Goal: Information Seeking & Learning: Learn about a topic

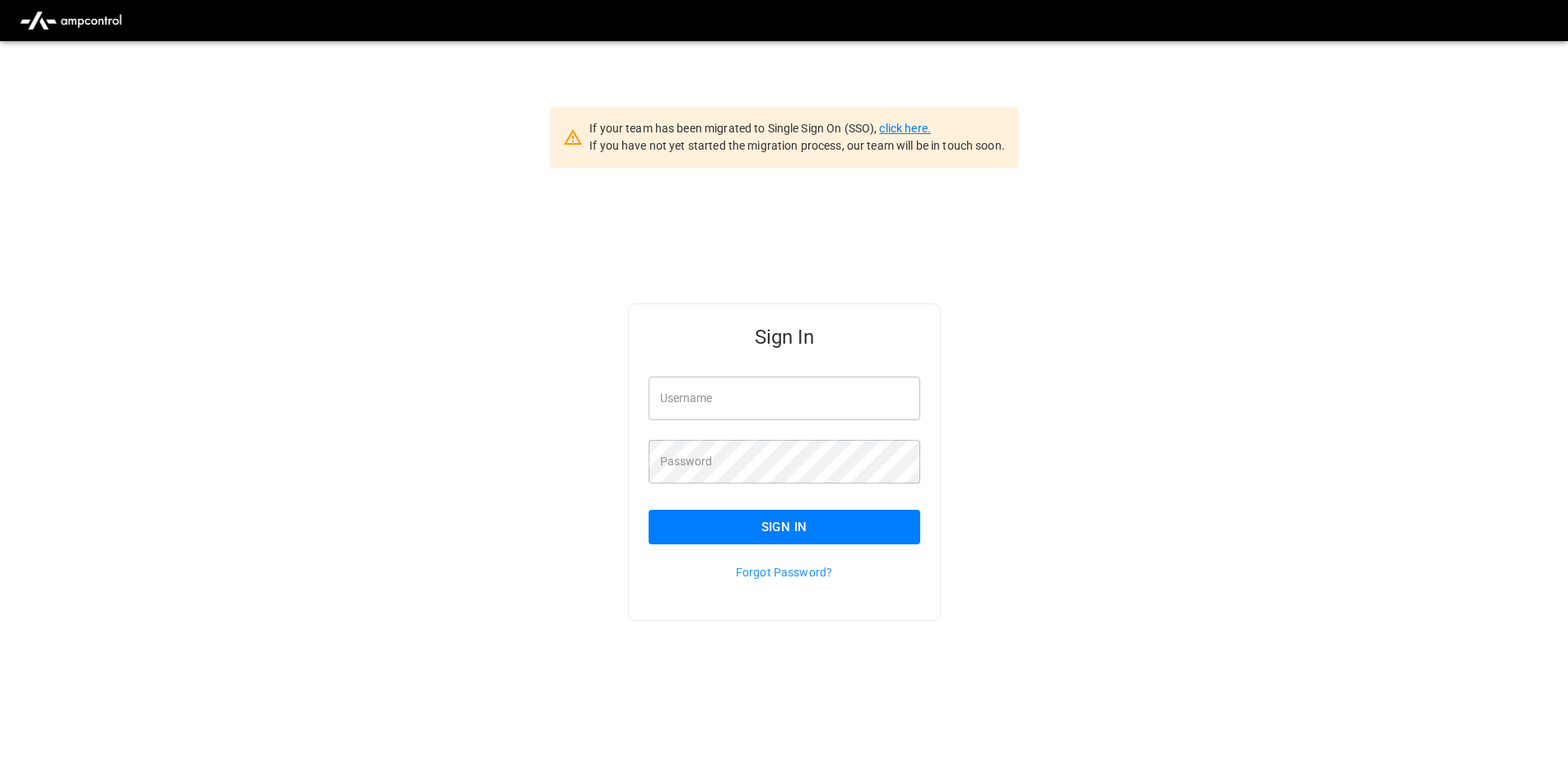
click at [928, 130] on link "click here." at bounding box center [905, 129] width 51 height 13
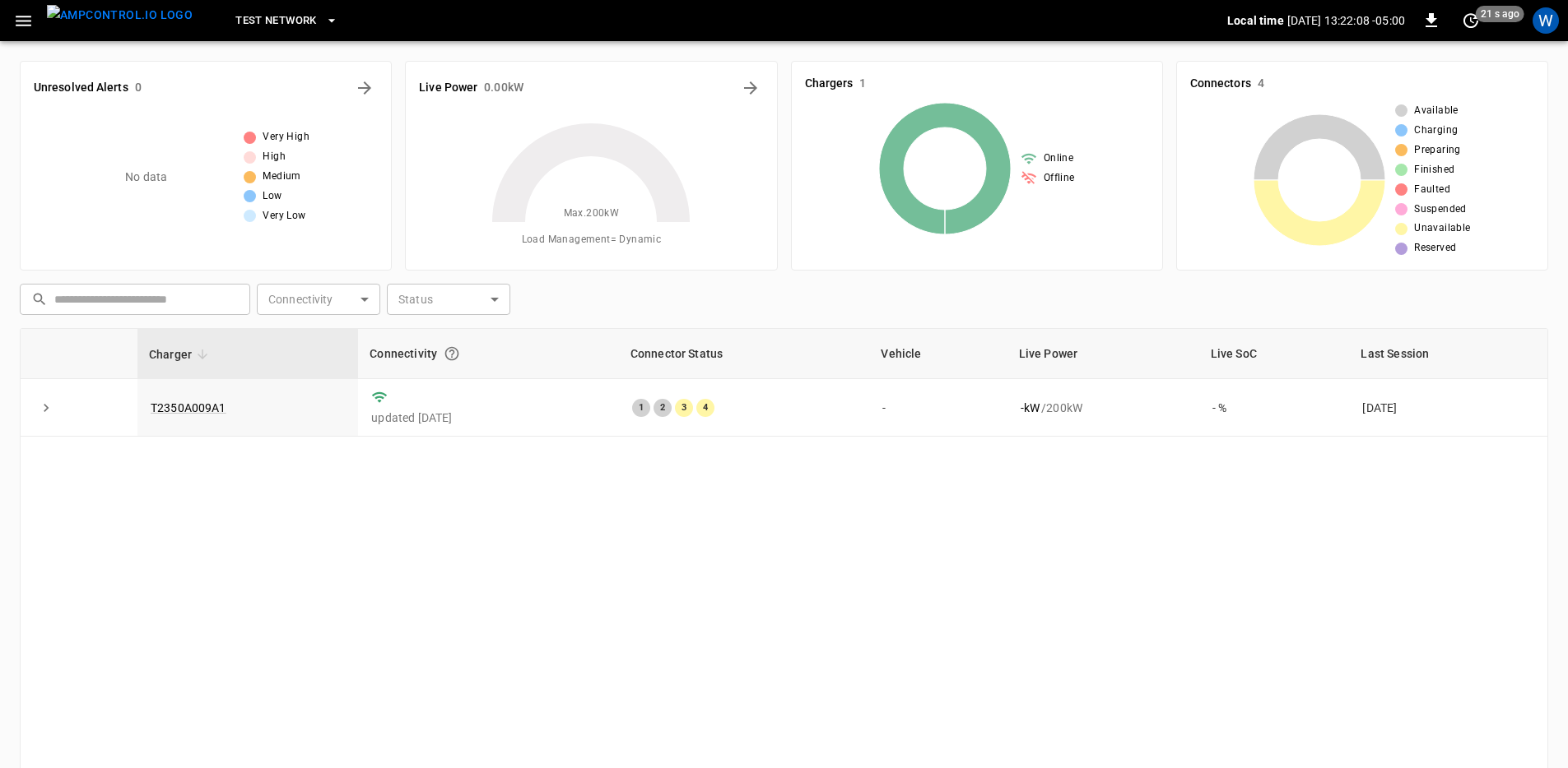
click at [30, 23] on icon "button" at bounding box center [23, 21] width 21 height 21
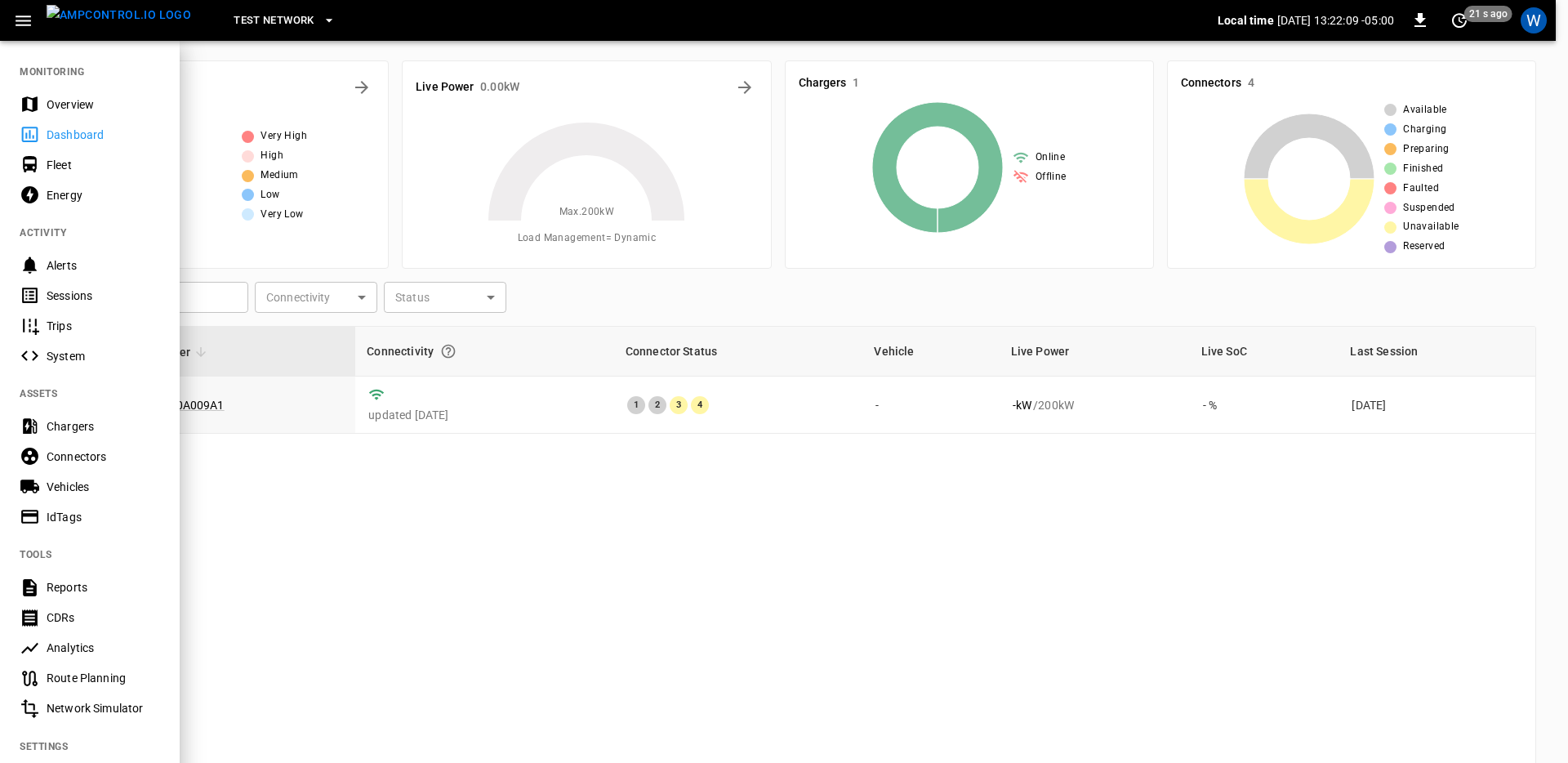
scroll to position [4, 0]
click at [103, 576] on div "Reports" at bounding box center [103, 585] width 114 height 17
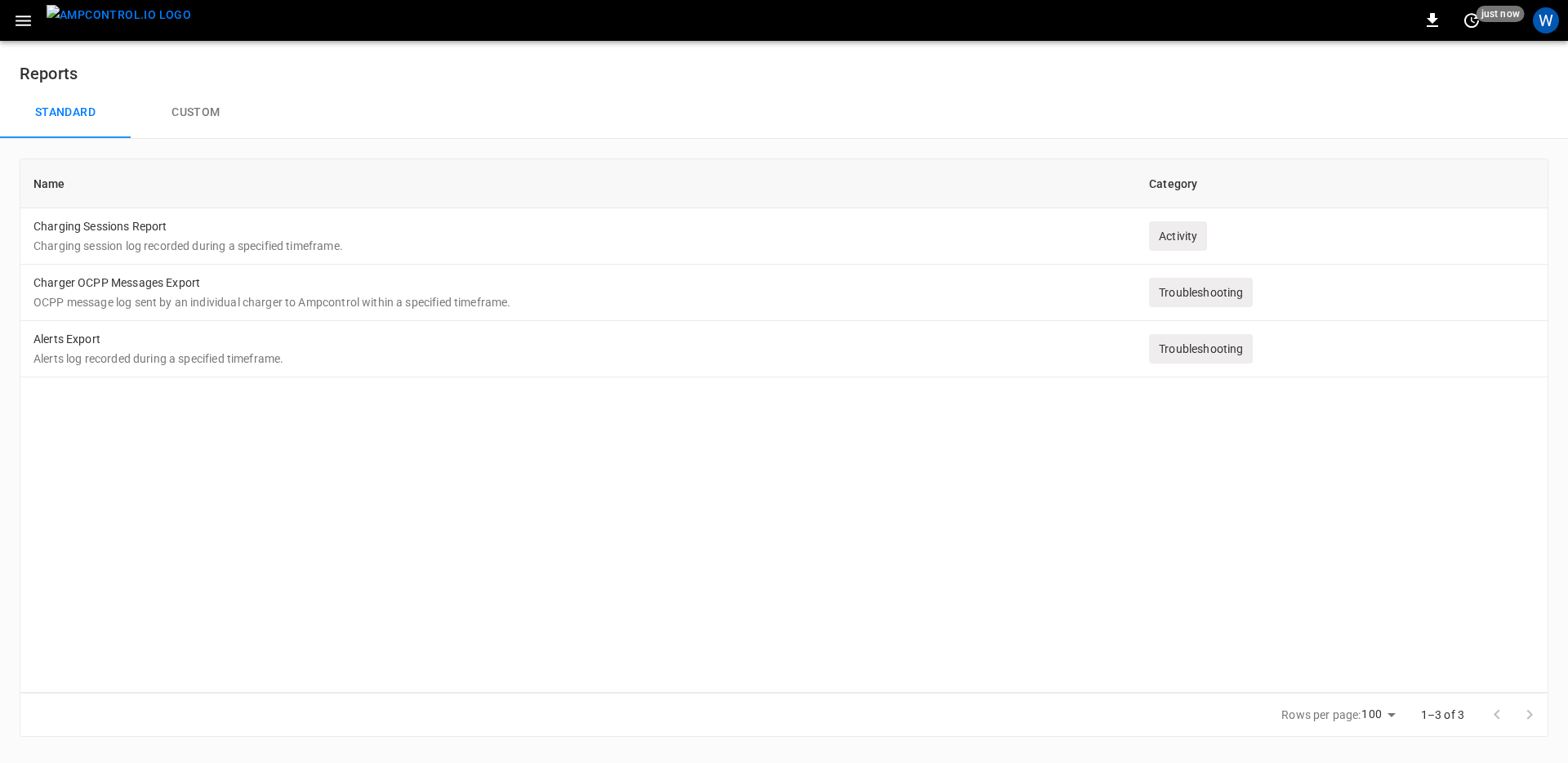
click at [215, 110] on button "Custom" at bounding box center [196, 113] width 131 height 52
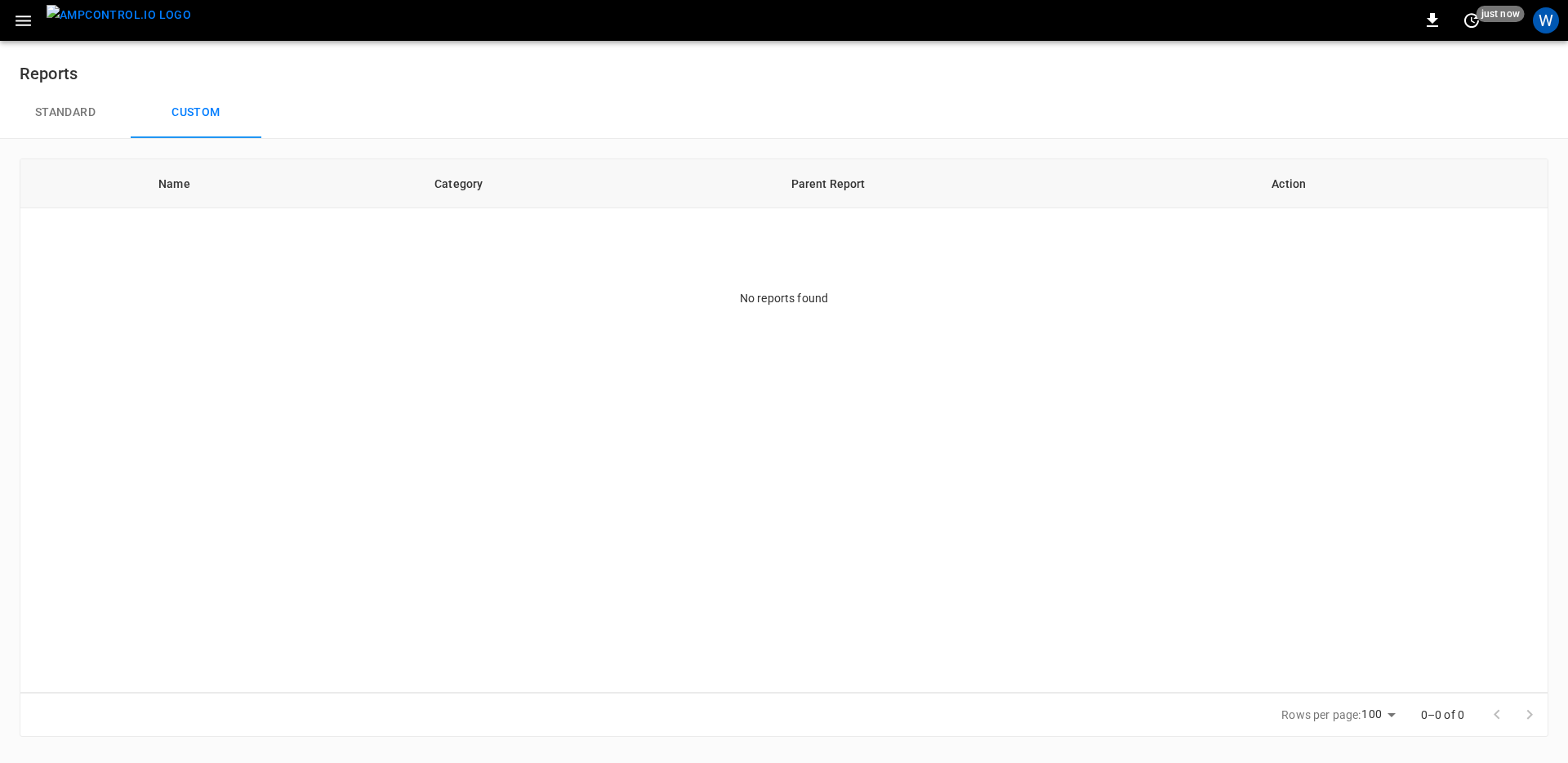
click at [81, 116] on button "Standard" at bounding box center [65, 113] width 131 height 52
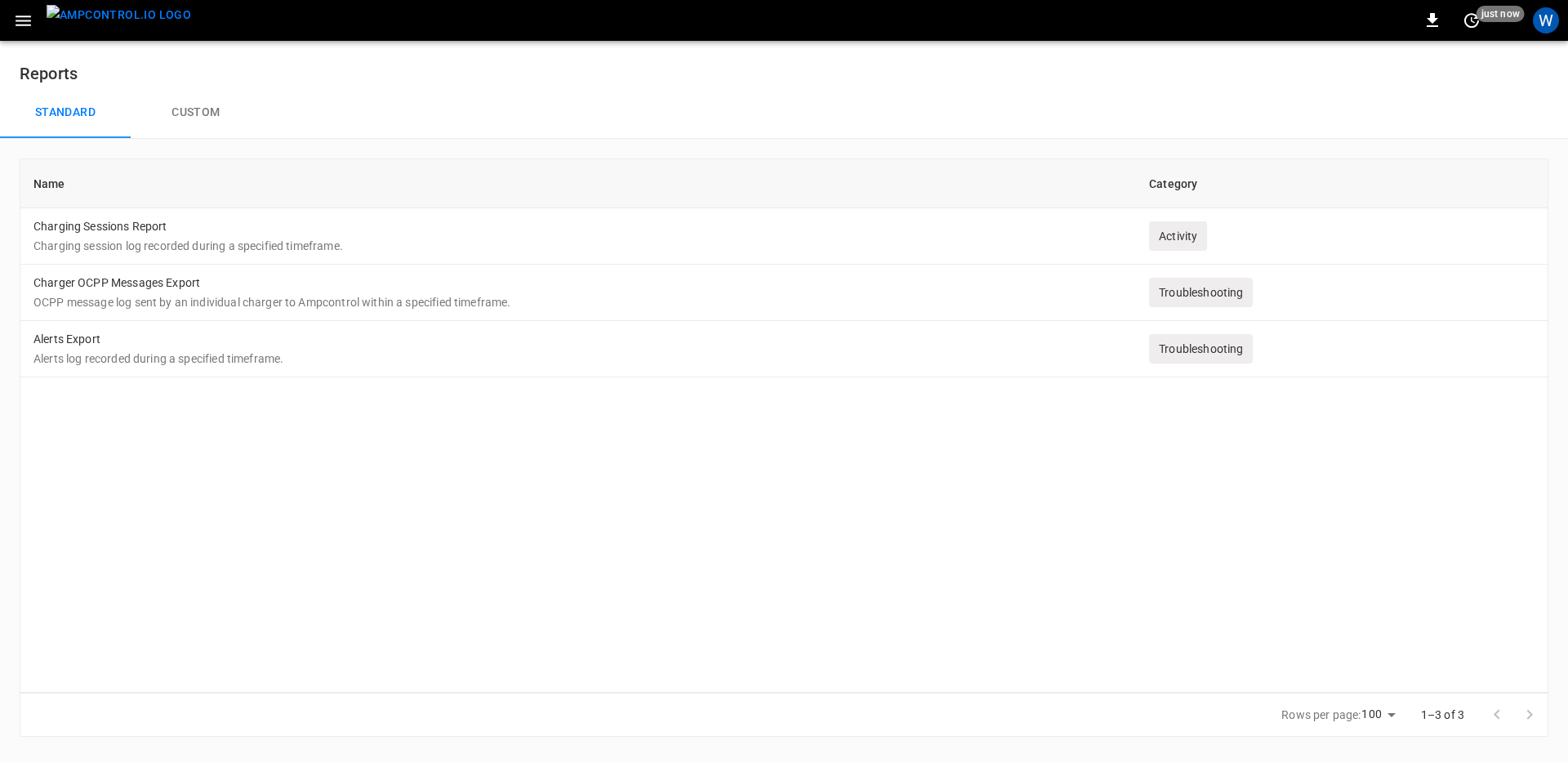
click at [430, 432] on div "Name Category Charging Sessions Report Charging session log recorded during a s…" at bounding box center [784, 425] width 1529 height 534
click at [208, 103] on button "Custom" at bounding box center [196, 113] width 131 height 52
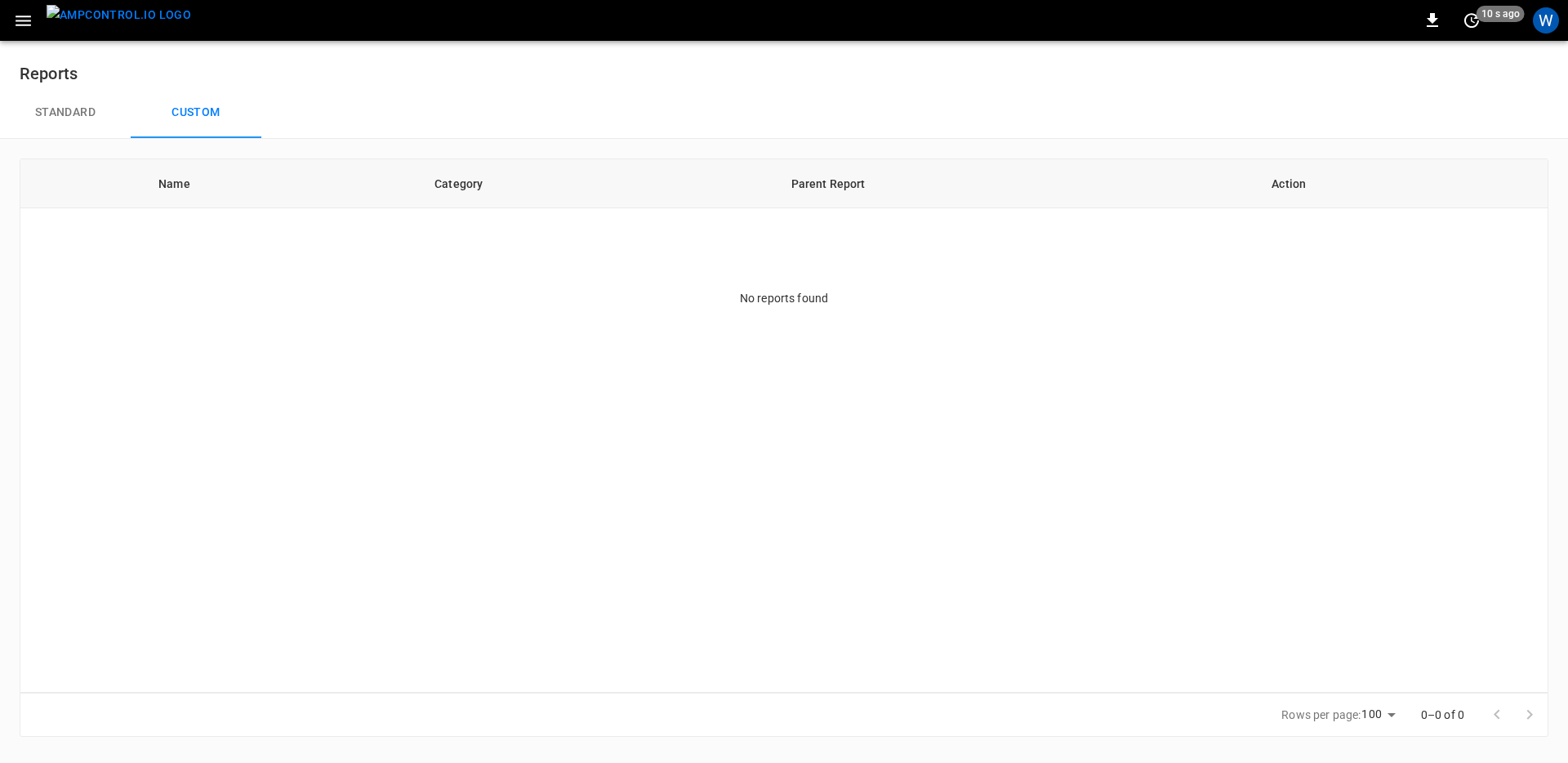
click at [79, 103] on button "Standard" at bounding box center [65, 113] width 131 height 52
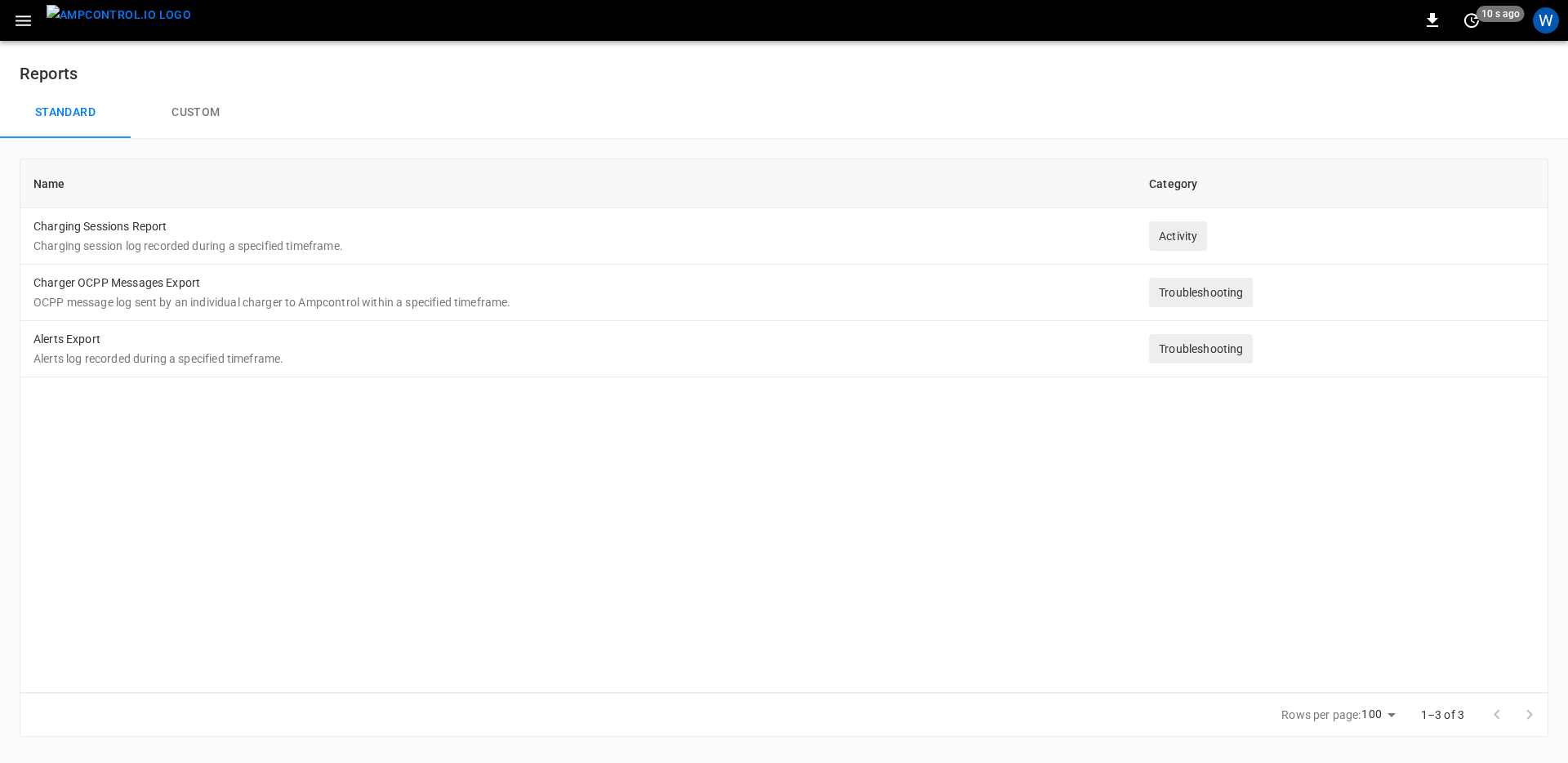
click at [1546, 5] on div "W" at bounding box center [1546, 20] width 31 height 31
click at [1544, 13] on div "W" at bounding box center [1546, 21] width 26 height 26
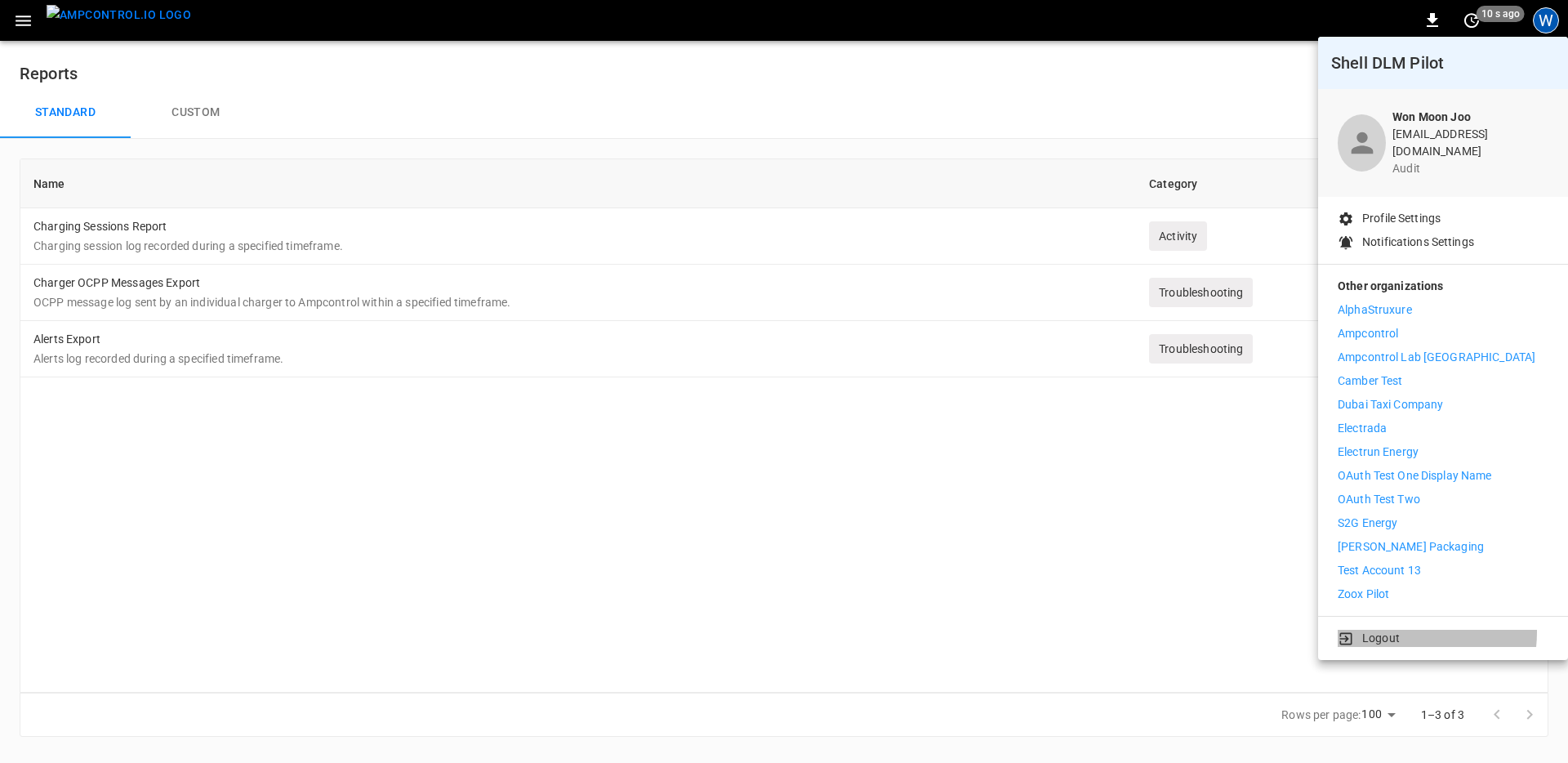
click at [1400, 630] on li "Logout" at bounding box center [1443, 638] width 211 height 17
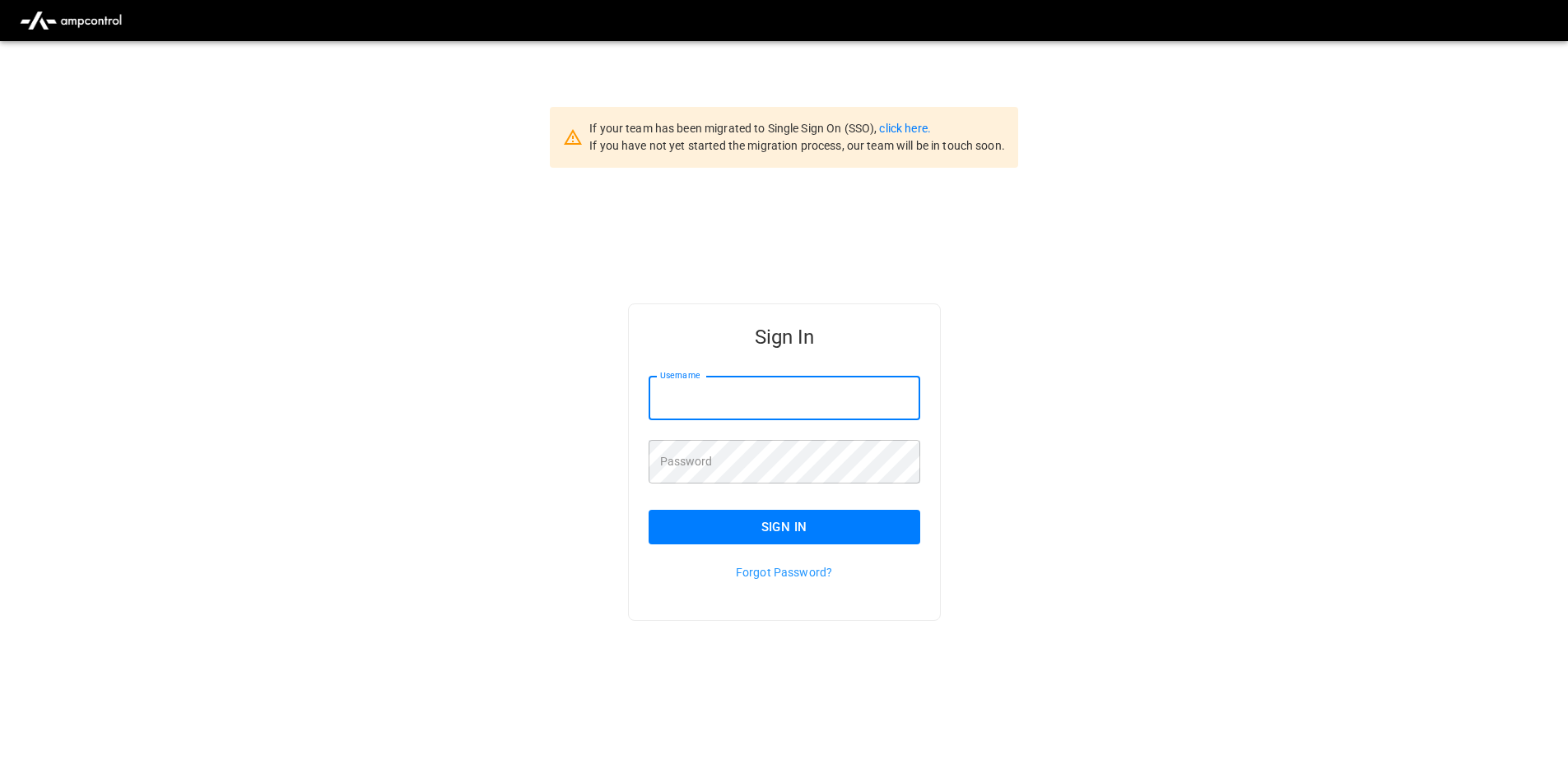
click at [734, 413] on input "Username" at bounding box center [784, 398] width 272 height 43
type input "**********"
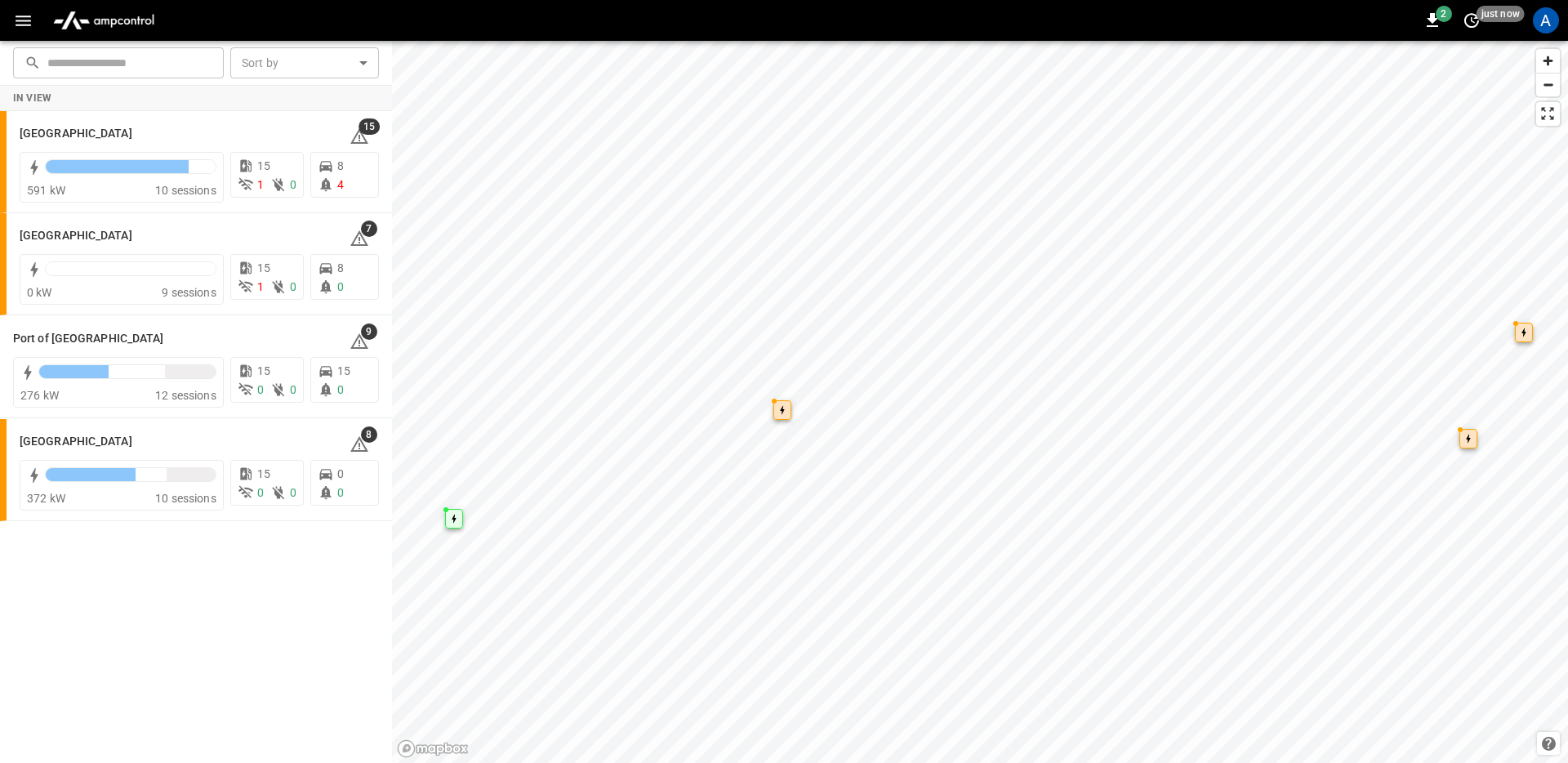
click at [35, 20] on button "button" at bounding box center [23, 21] width 34 height 30
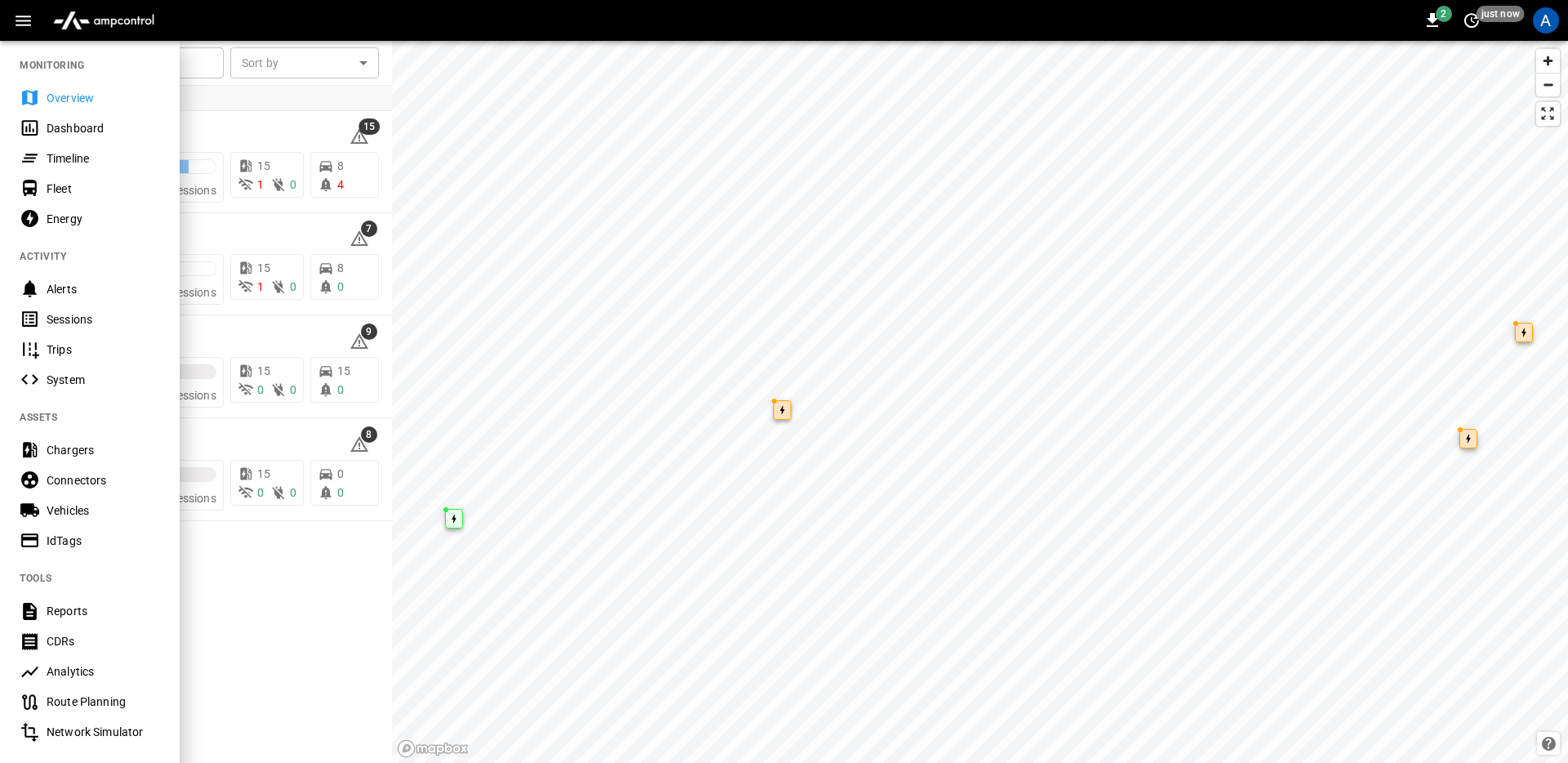
scroll to position [17, 0]
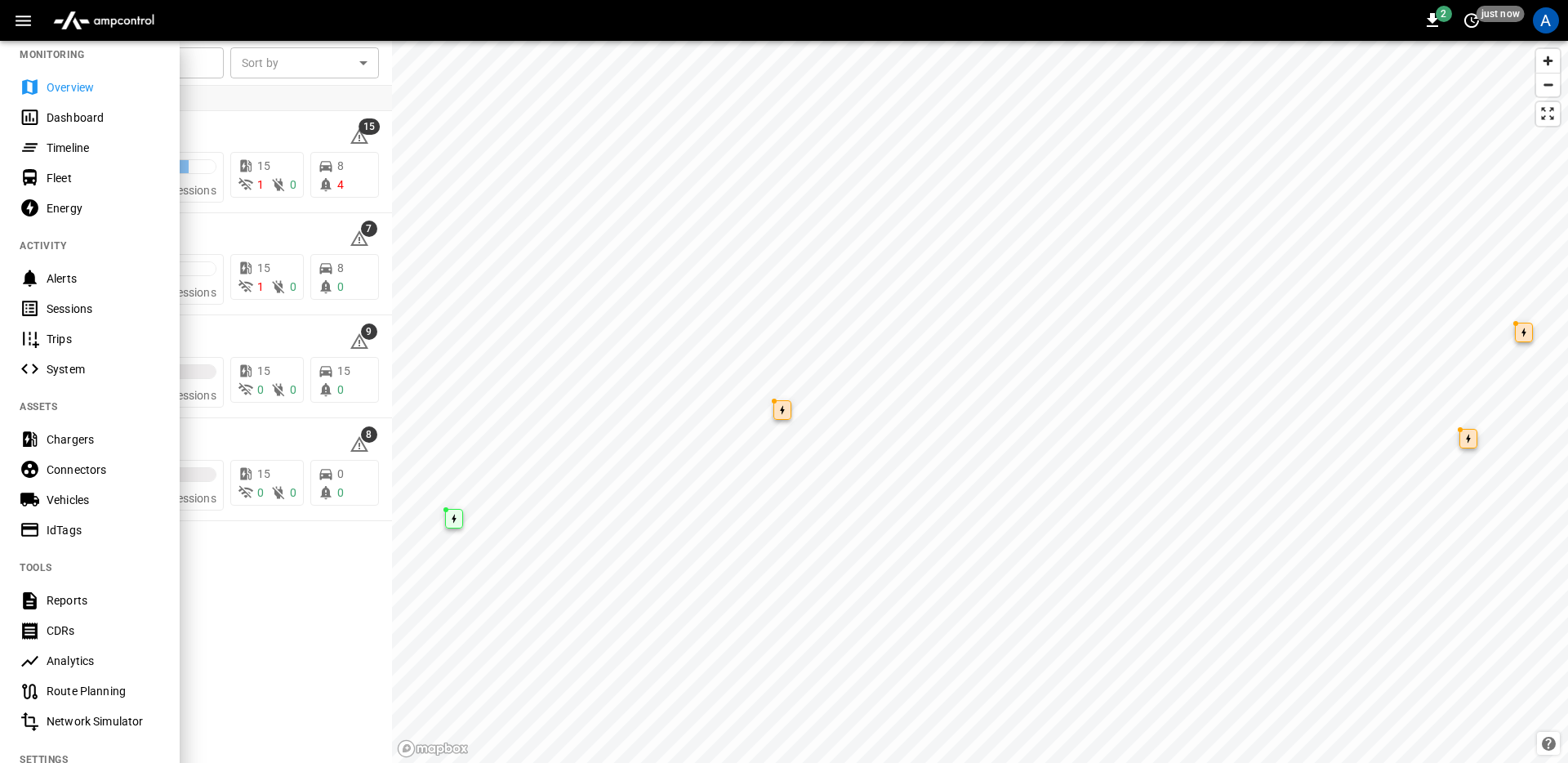
click at [86, 605] on div "Reports" at bounding box center [103, 601] width 114 height 17
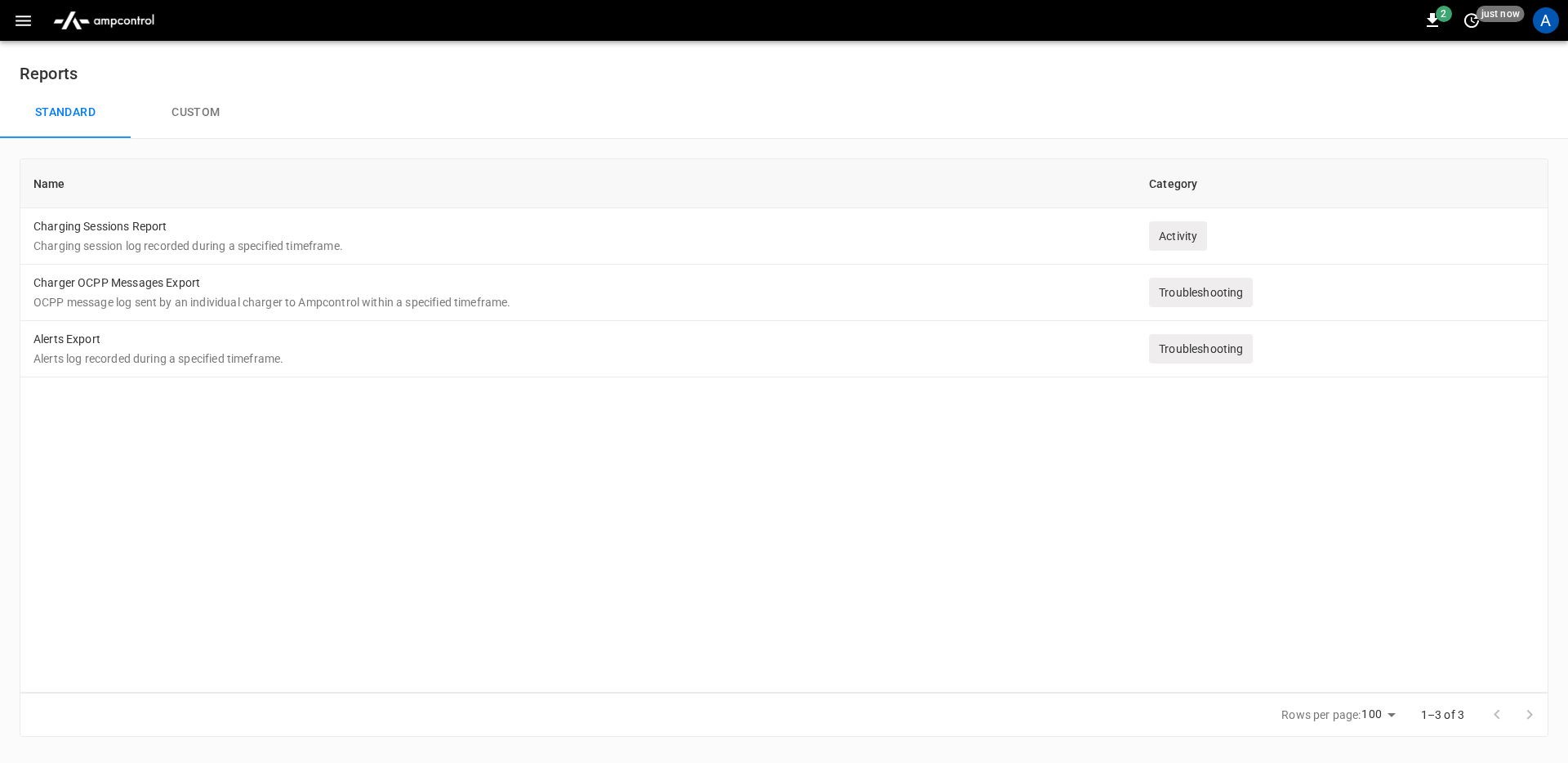
click at [478, 462] on div "Name Category Charging Sessions Report Charging session log recorded during a s…" at bounding box center [784, 425] width 1529 height 534
click at [666, 228] on td "Charging Sessions Report Charging session log recorded during a specified timef…" at bounding box center [578, 236] width 1116 height 56
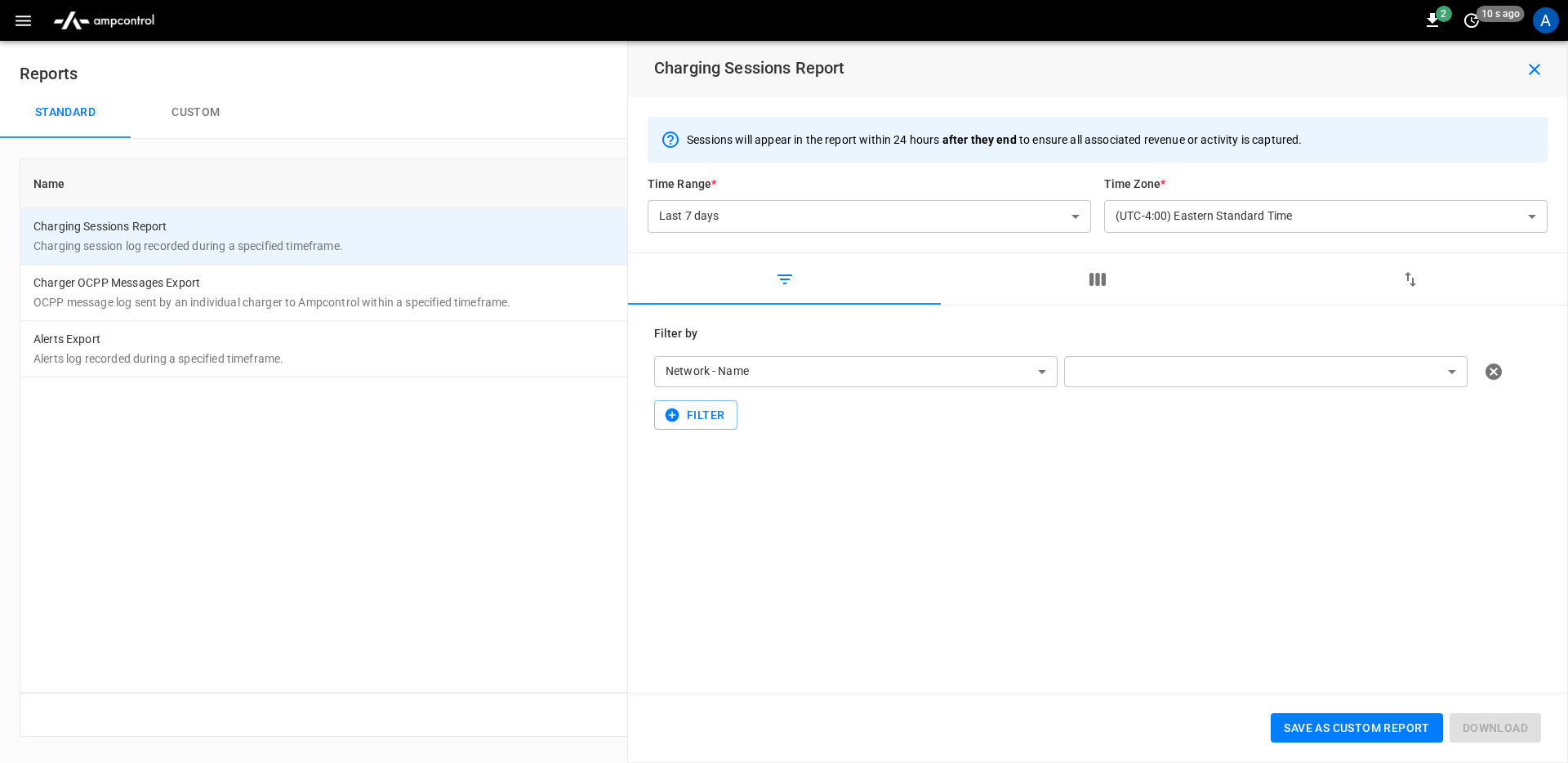
click at [852, 378] on body "**********" at bounding box center [784, 378] width 1568 height 756
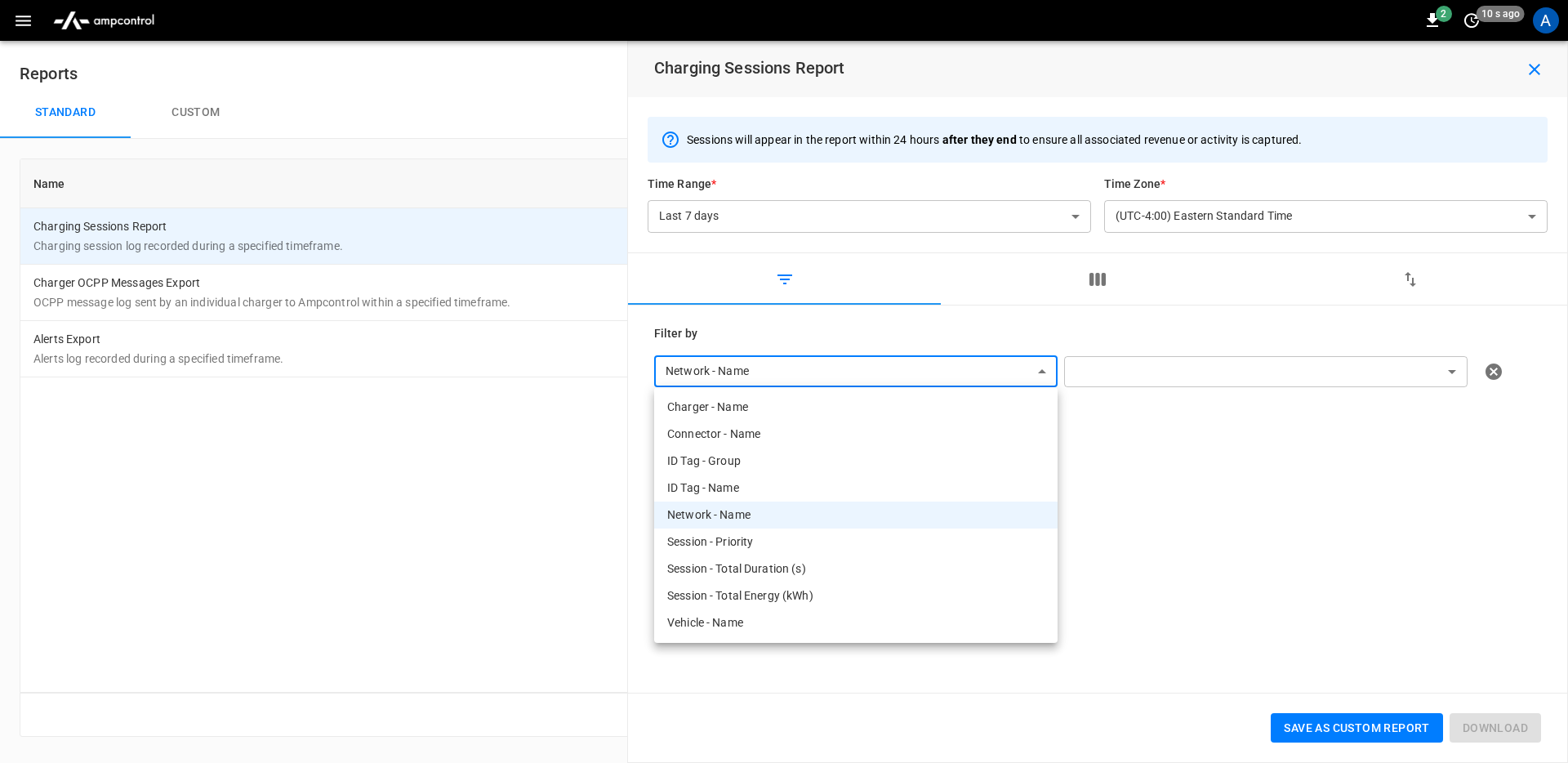
click at [1371, 381] on div at bounding box center [784, 382] width 1568 height 763
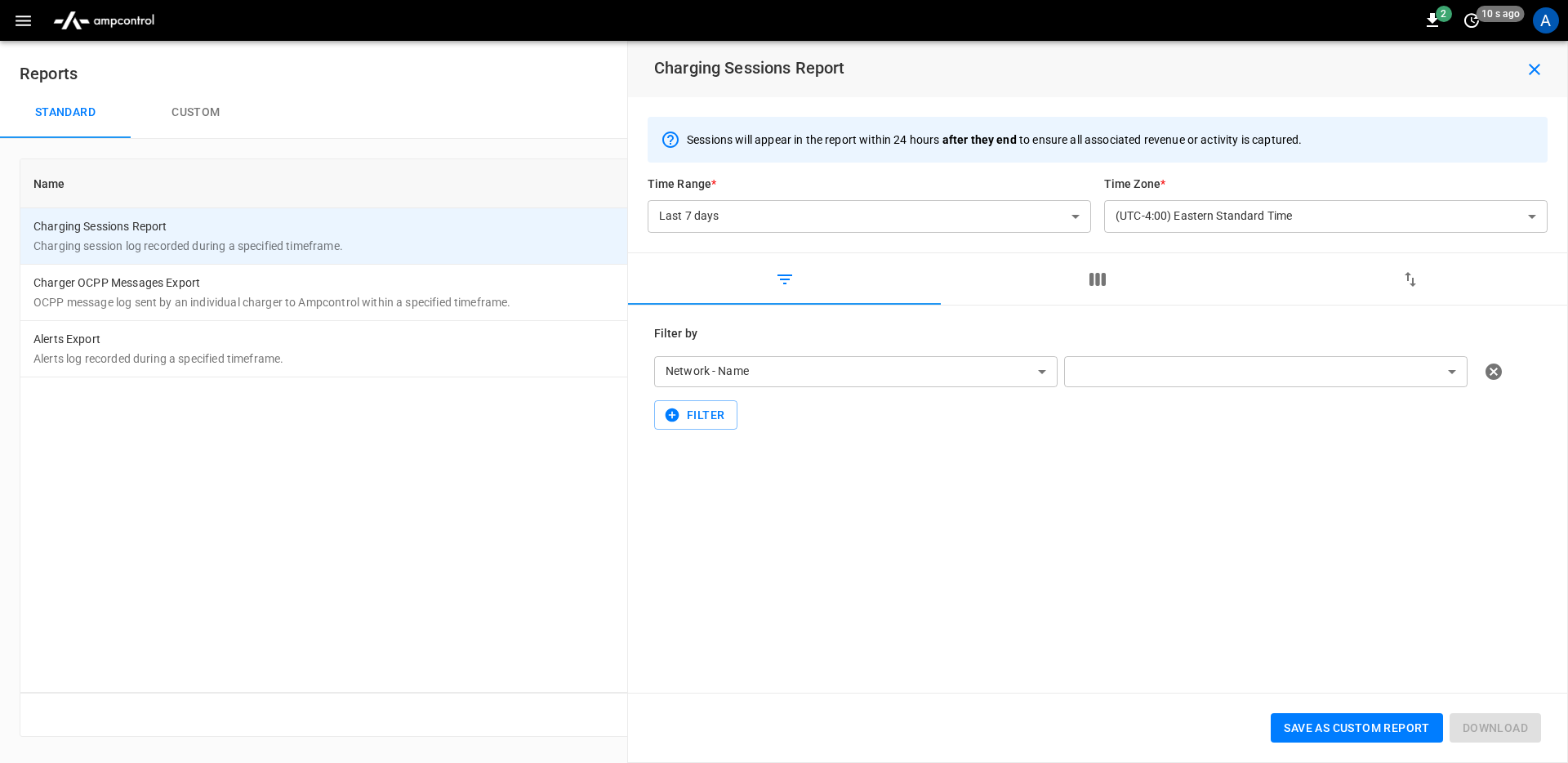
click at [1366, 375] on body "**********" at bounding box center [784, 378] width 1568 height 756
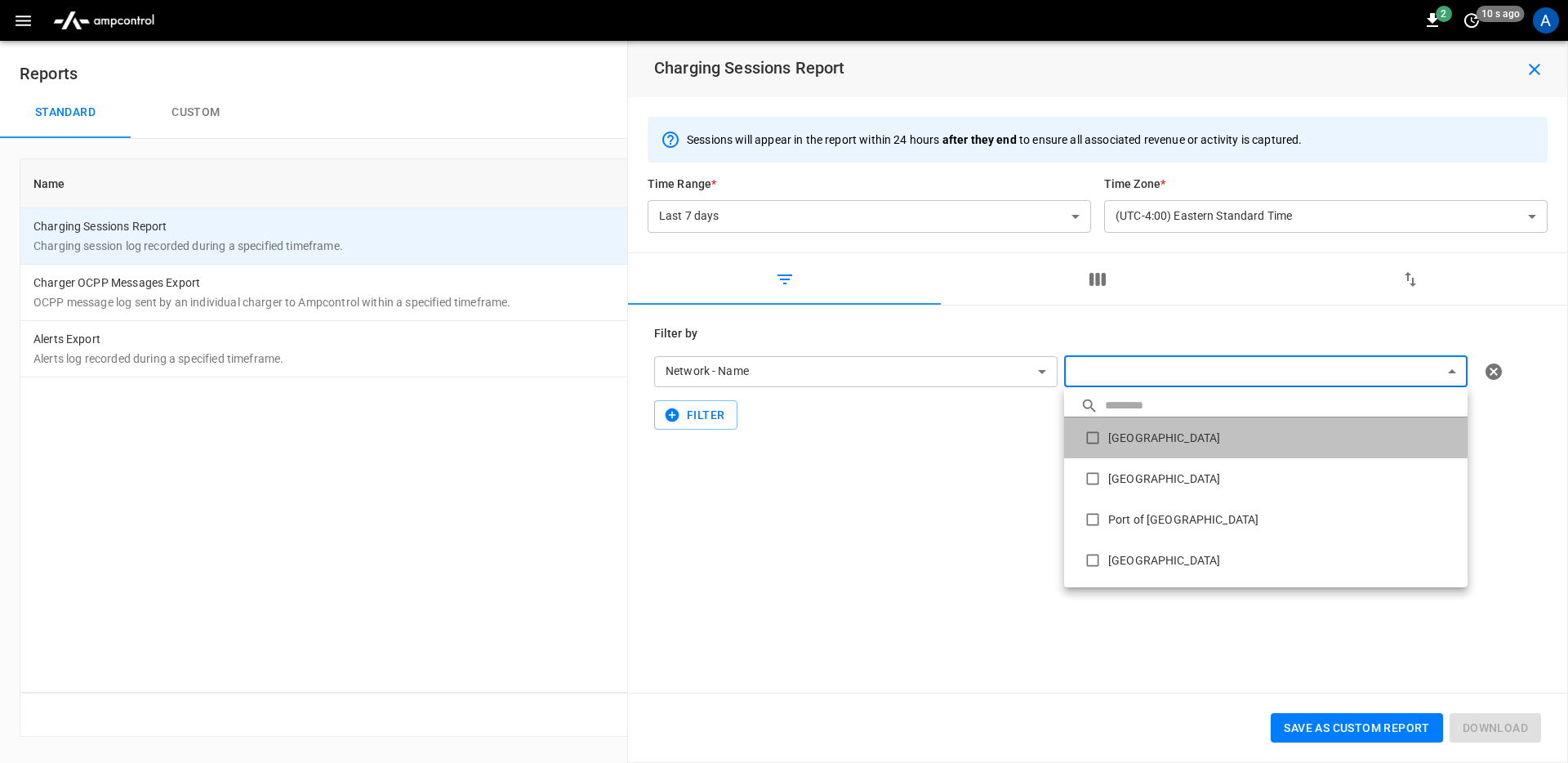
click at [1110, 443] on li "[GEOGRAPHIC_DATA]" at bounding box center [1266, 438] width 404 height 41
type input "**********"
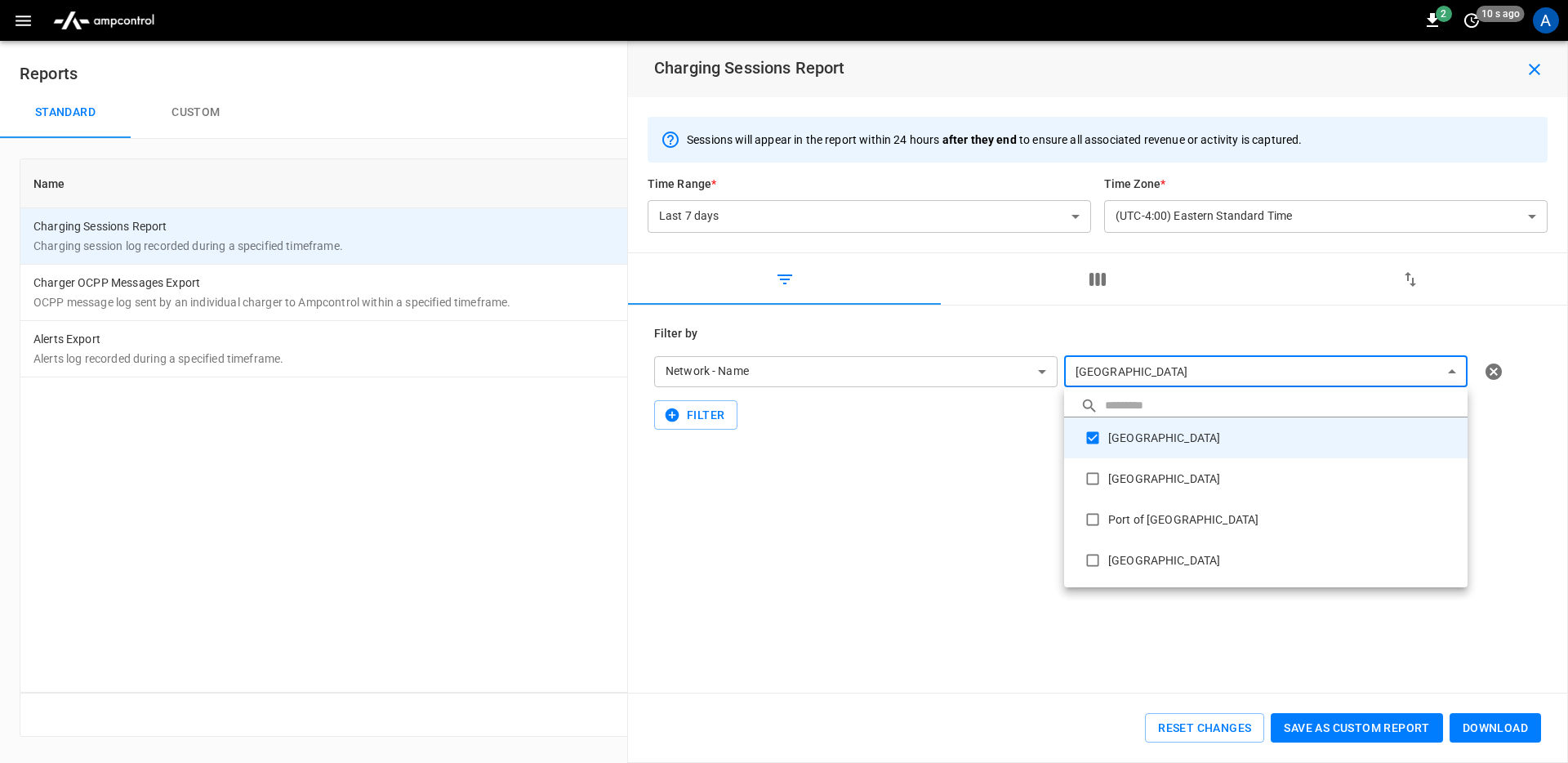
click at [959, 511] on div at bounding box center [784, 382] width 1568 height 763
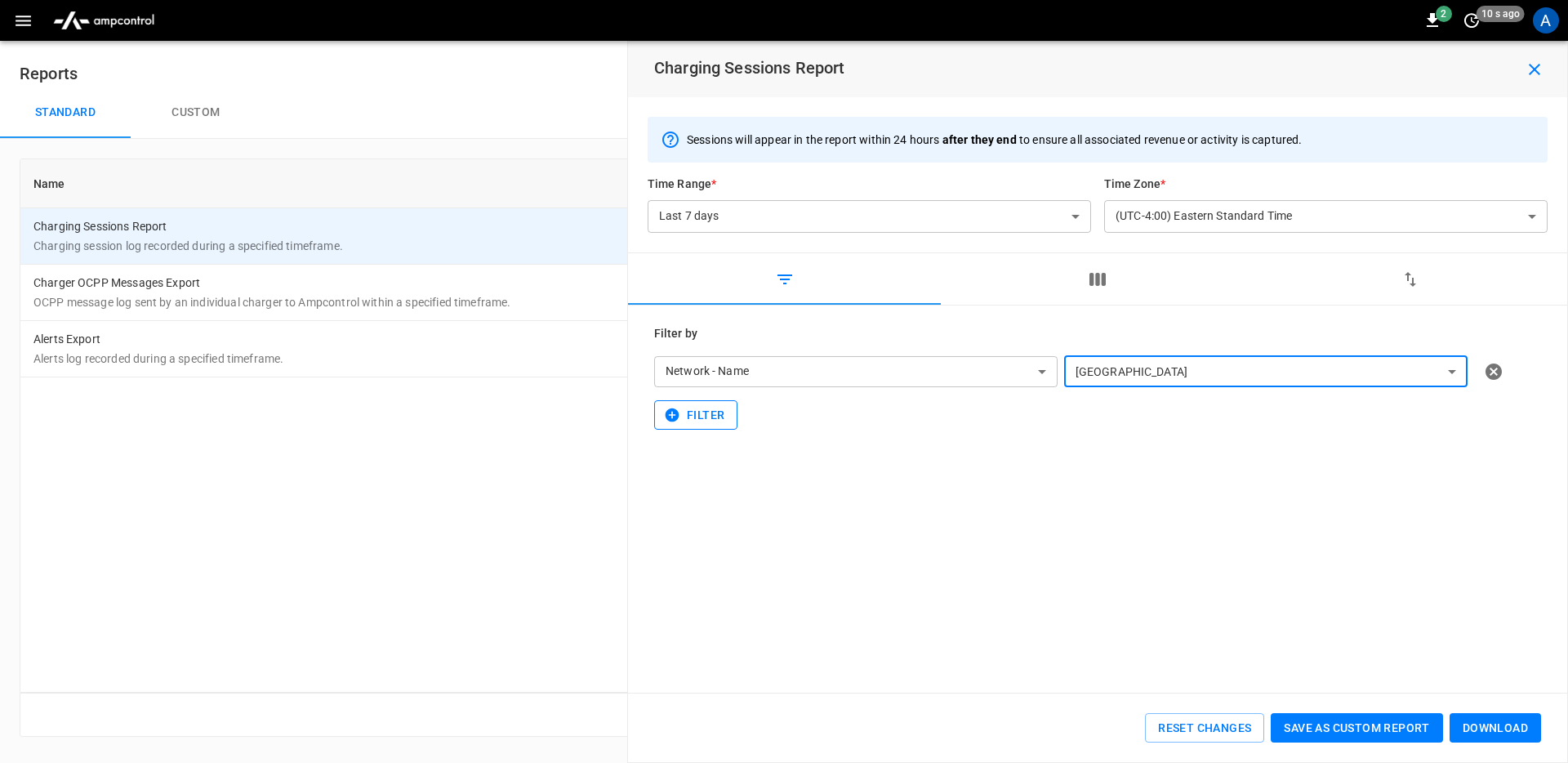
click at [698, 415] on button "Filter" at bounding box center [695, 415] width 83 height 30
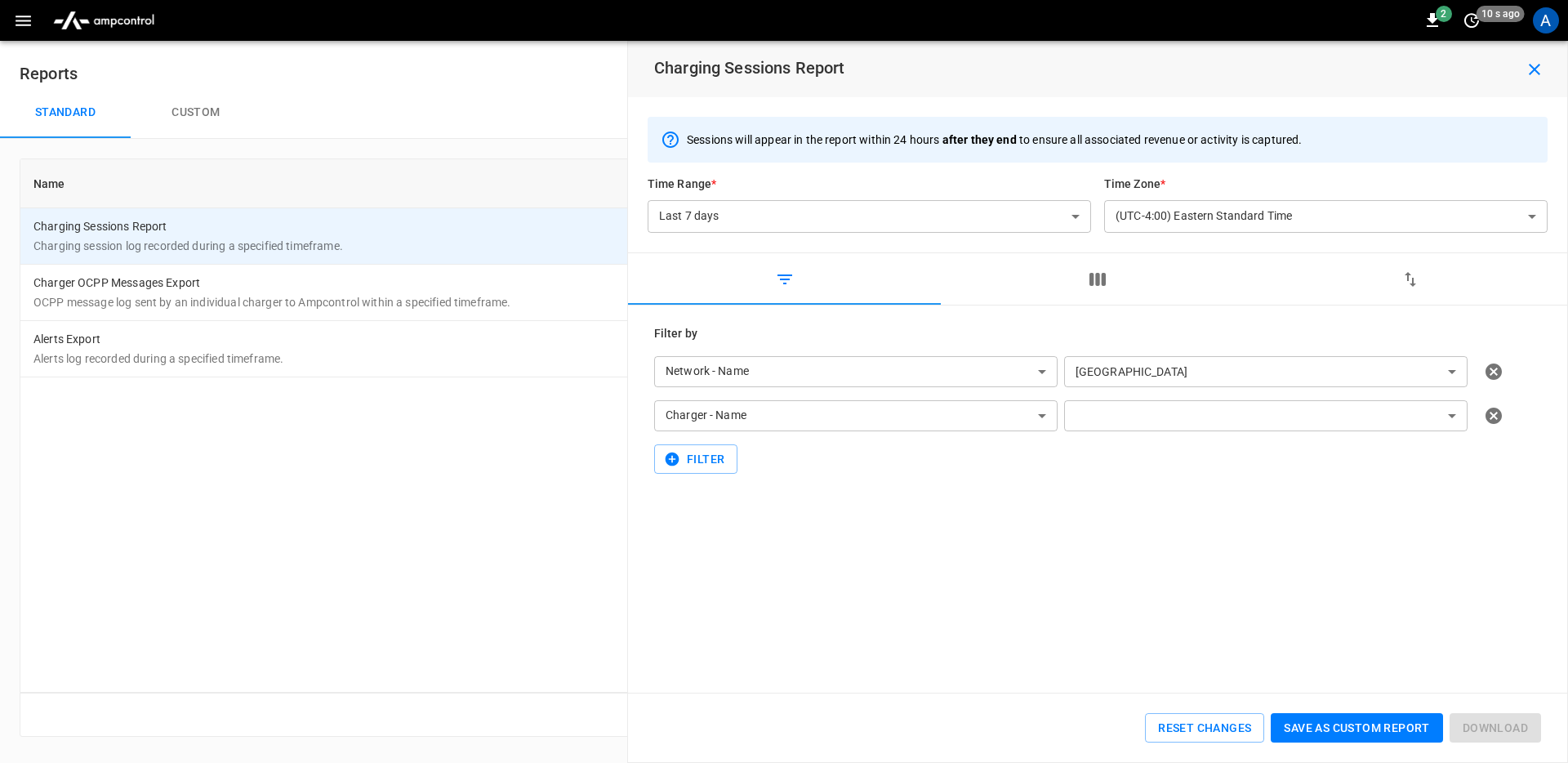
click at [779, 421] on body "**********" at bounding box center [784, 378] width 1568 height 756
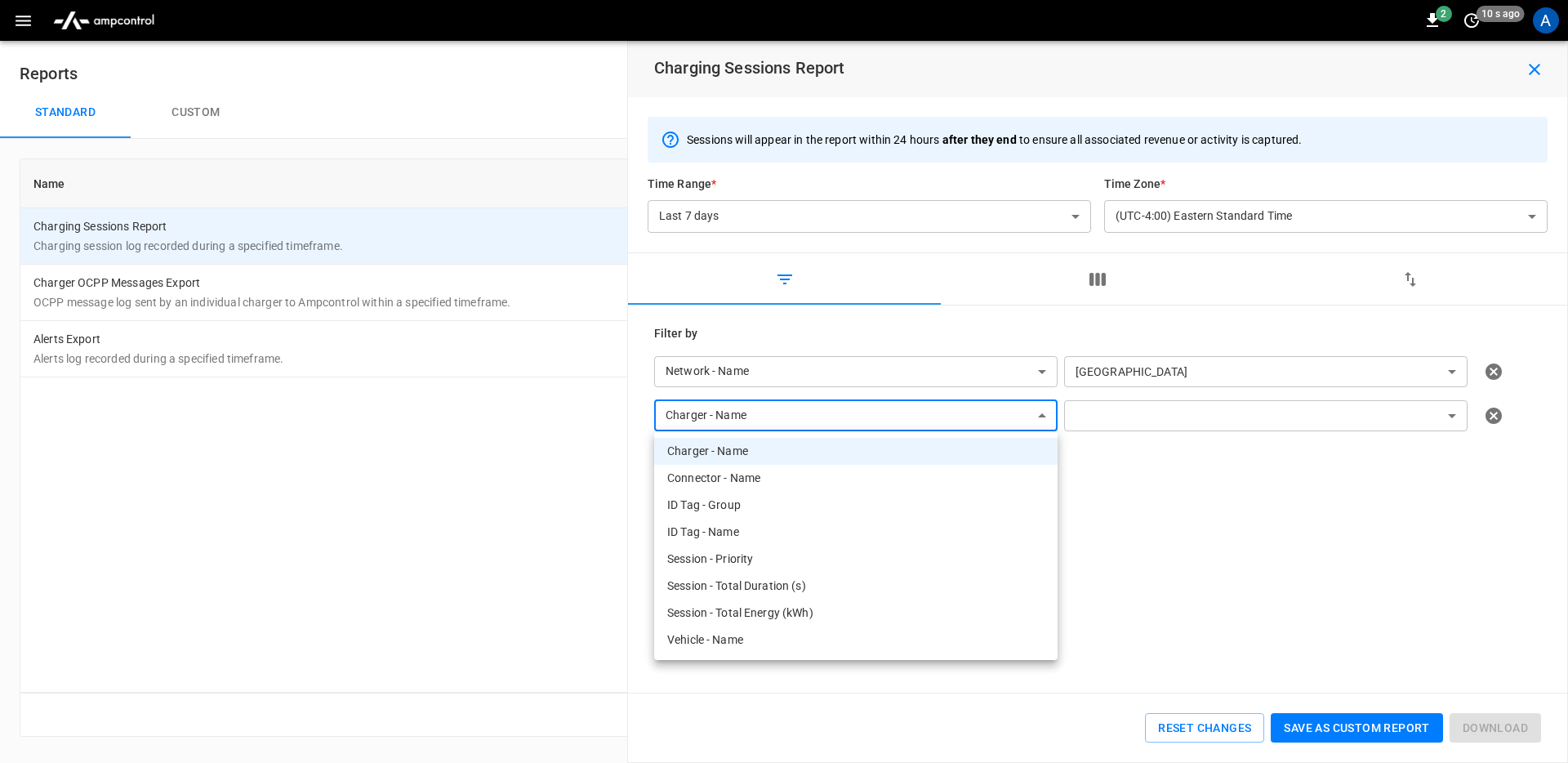
click at [1183, 425] on div at bounding box center [784, 382] width 1568 height 763
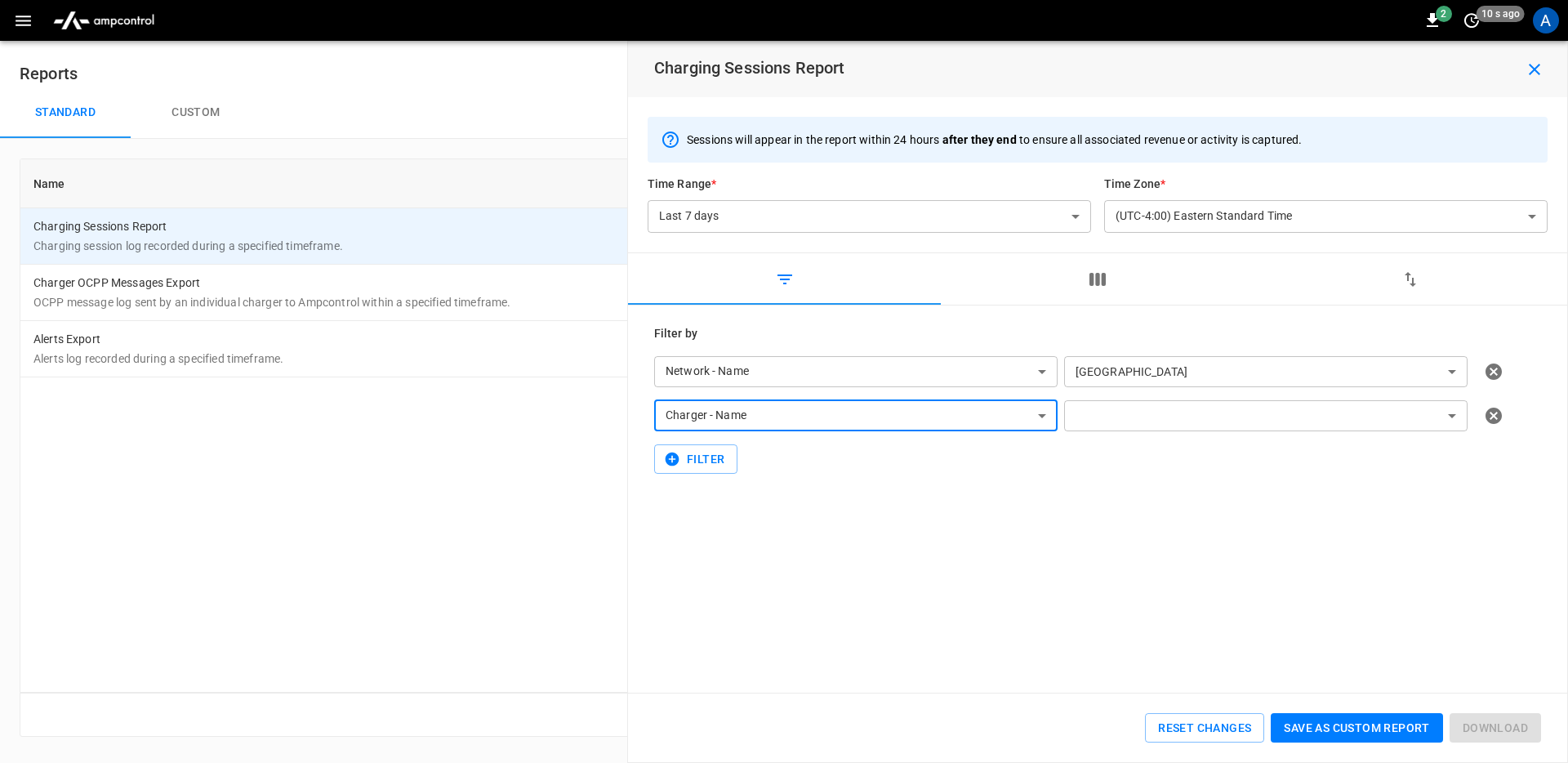
click at [1080, 282] on button "button" at bounding box center [1097, 280] width 313 height 52
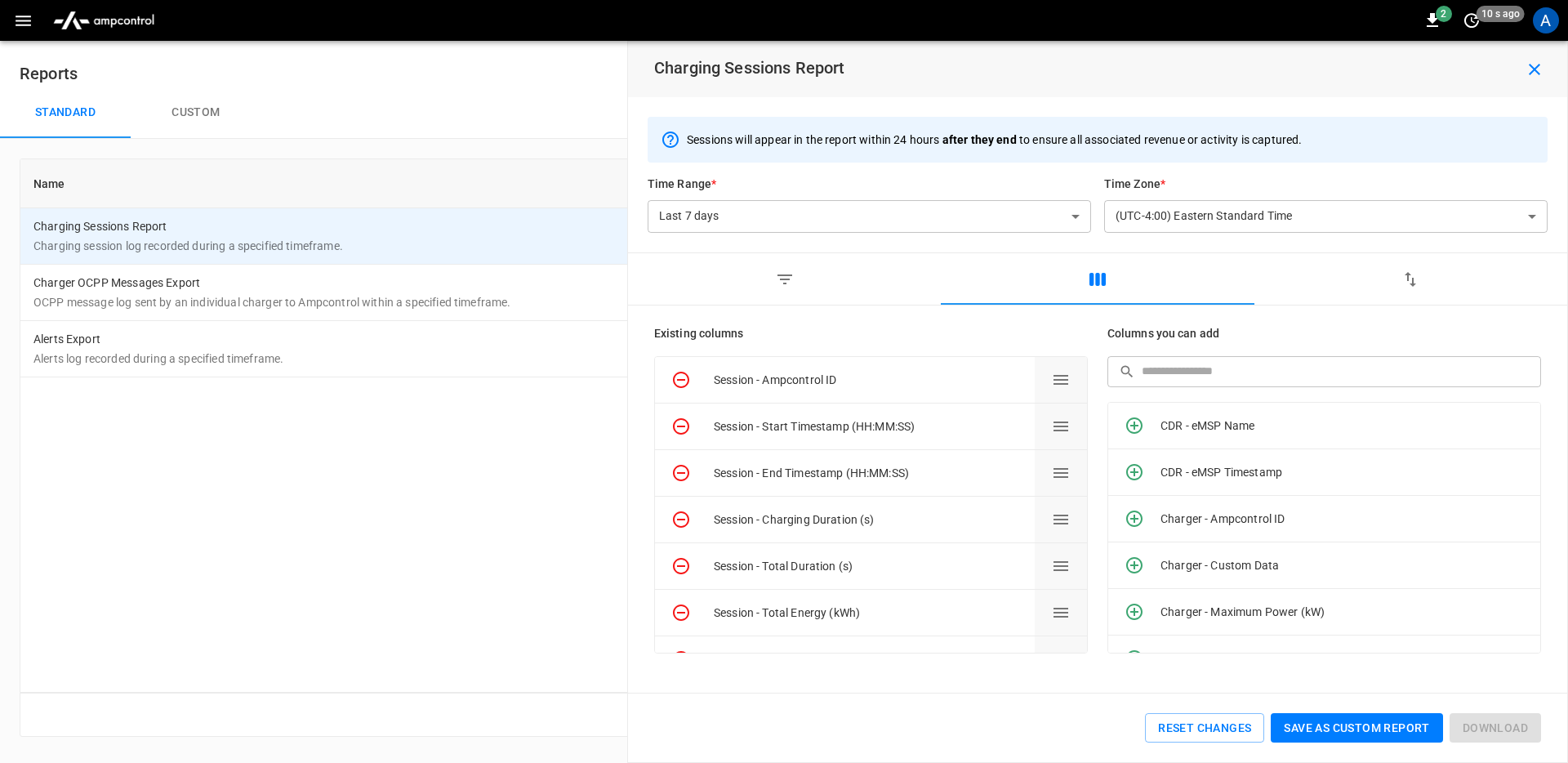
click at [851, 290] on button "button" at bounding box center [785, 280] width 313 height 52
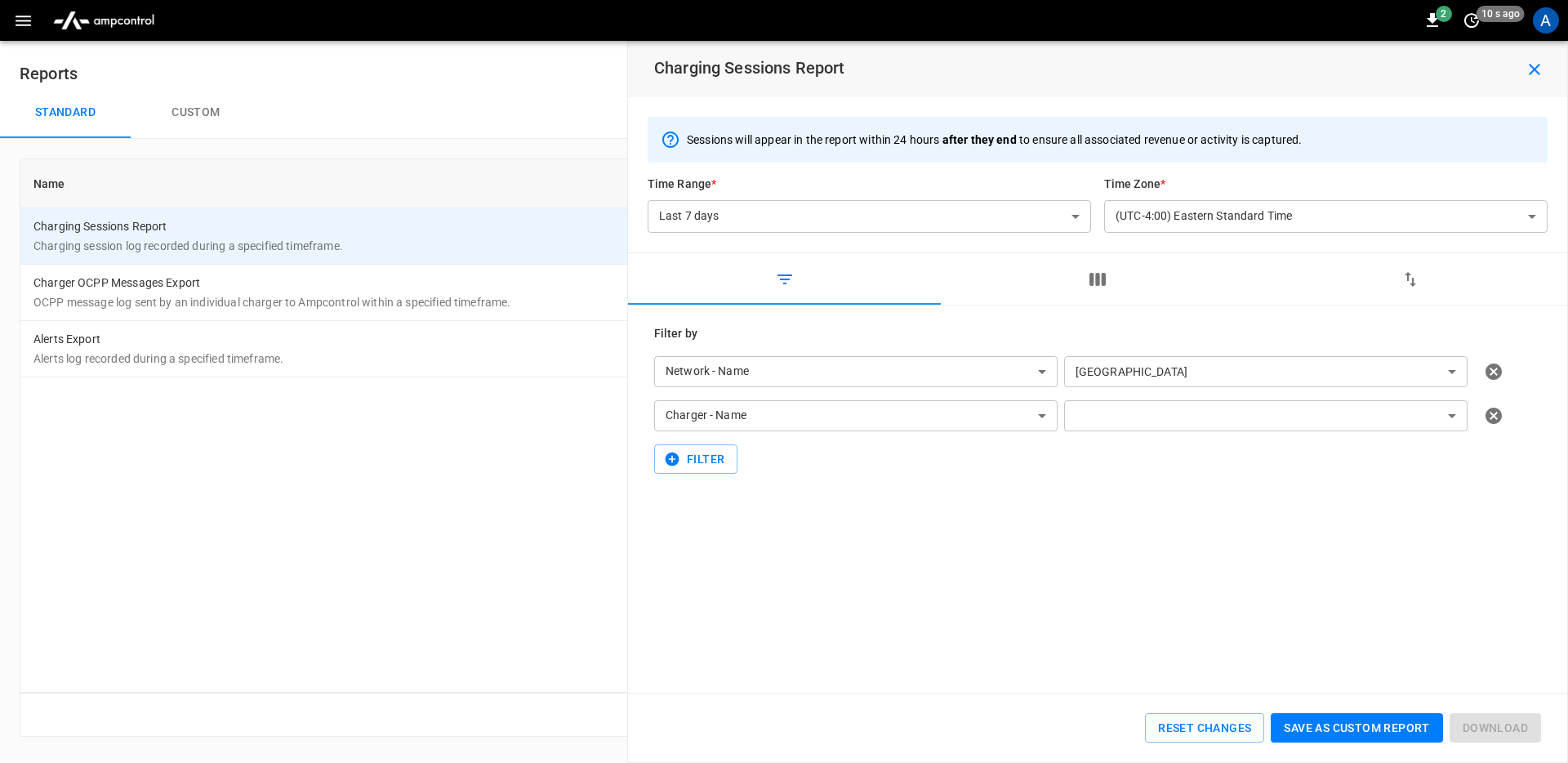
click at [1092, 281] on icon "button" at bounding box center [1098, 280] width 17 height 13
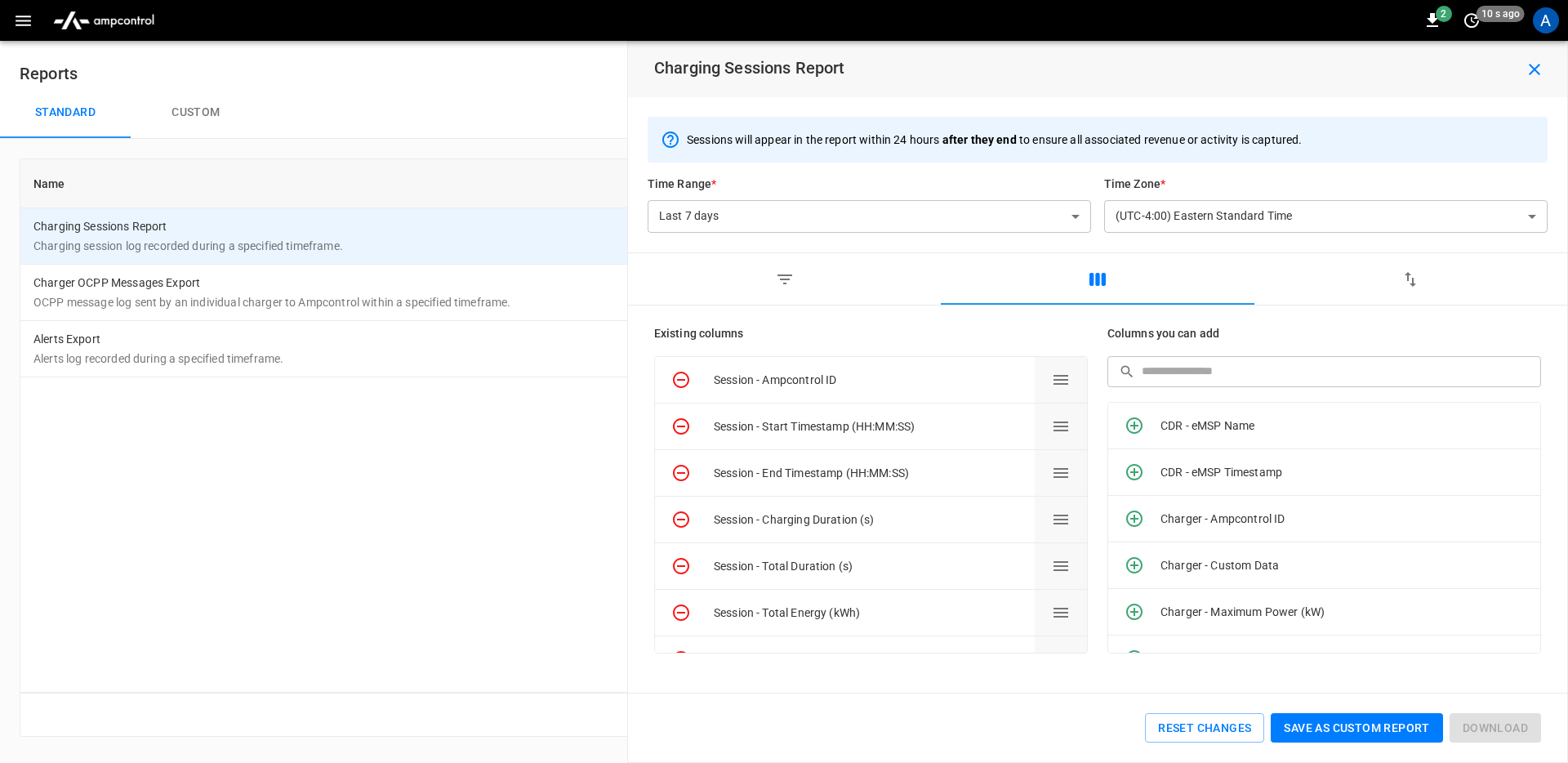
click at [1348, 284] on button "button" at bounding box center [1411, 280] width 313 height 52
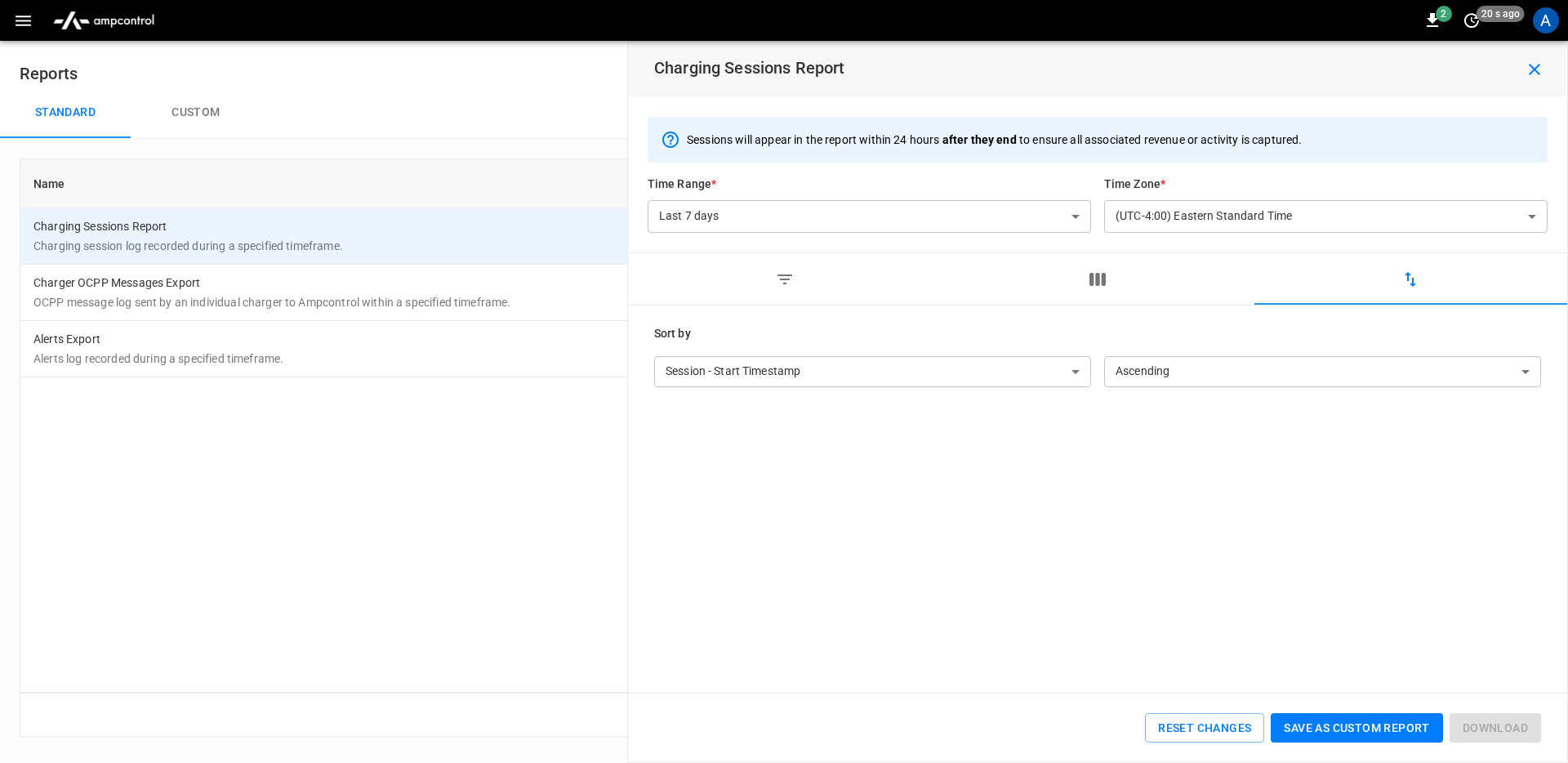
click at [1133, 284] on button "button" at bounding box center [1097, 280] width 313 height 52
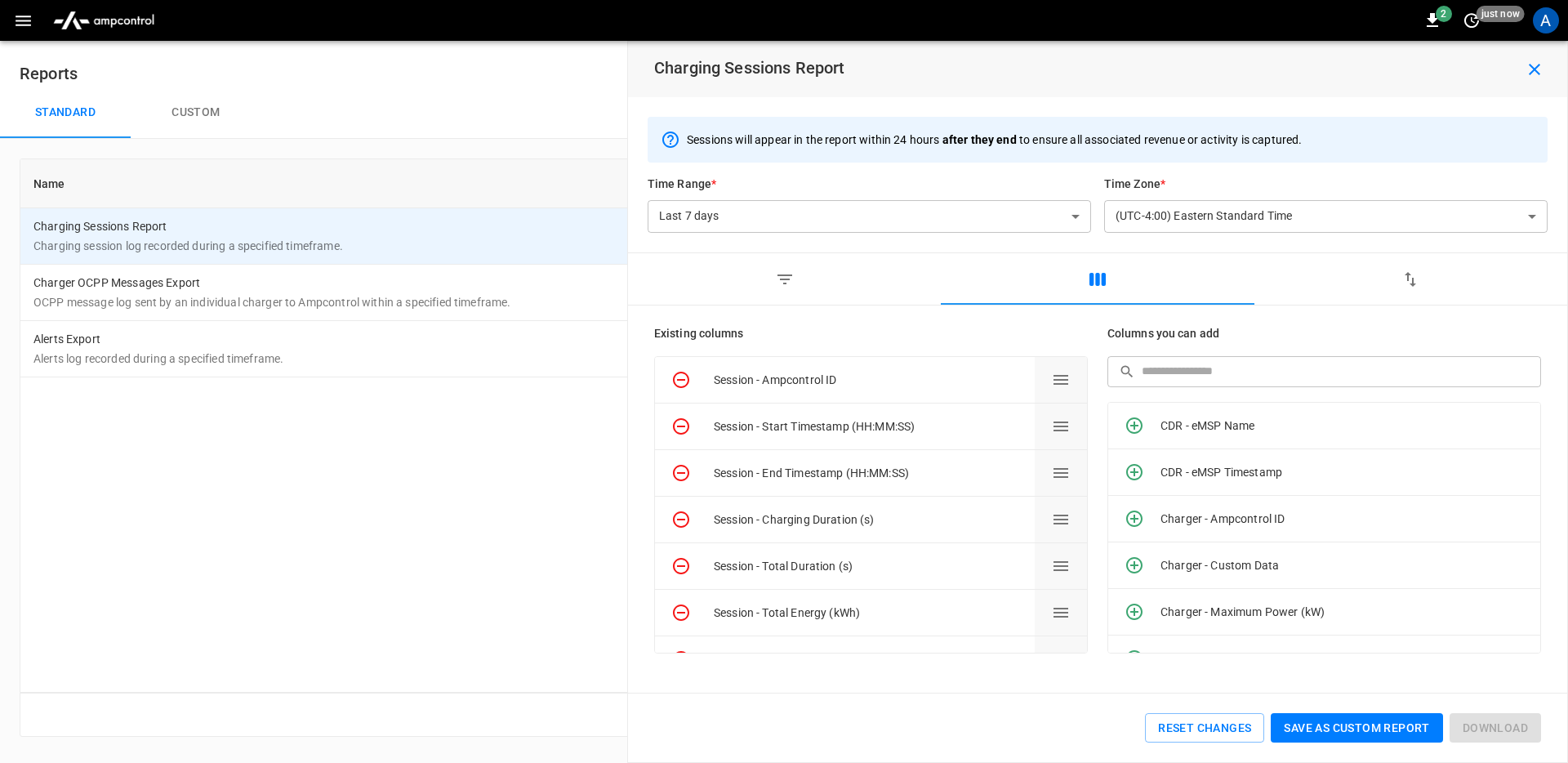
click at [673, 340] on h6 "Existing columns" at bounding box center [871, 334] width 433 height 18
click at [675, 337] on h6 "Existing columns" at bounding box center [871, 334] width 433 height 18
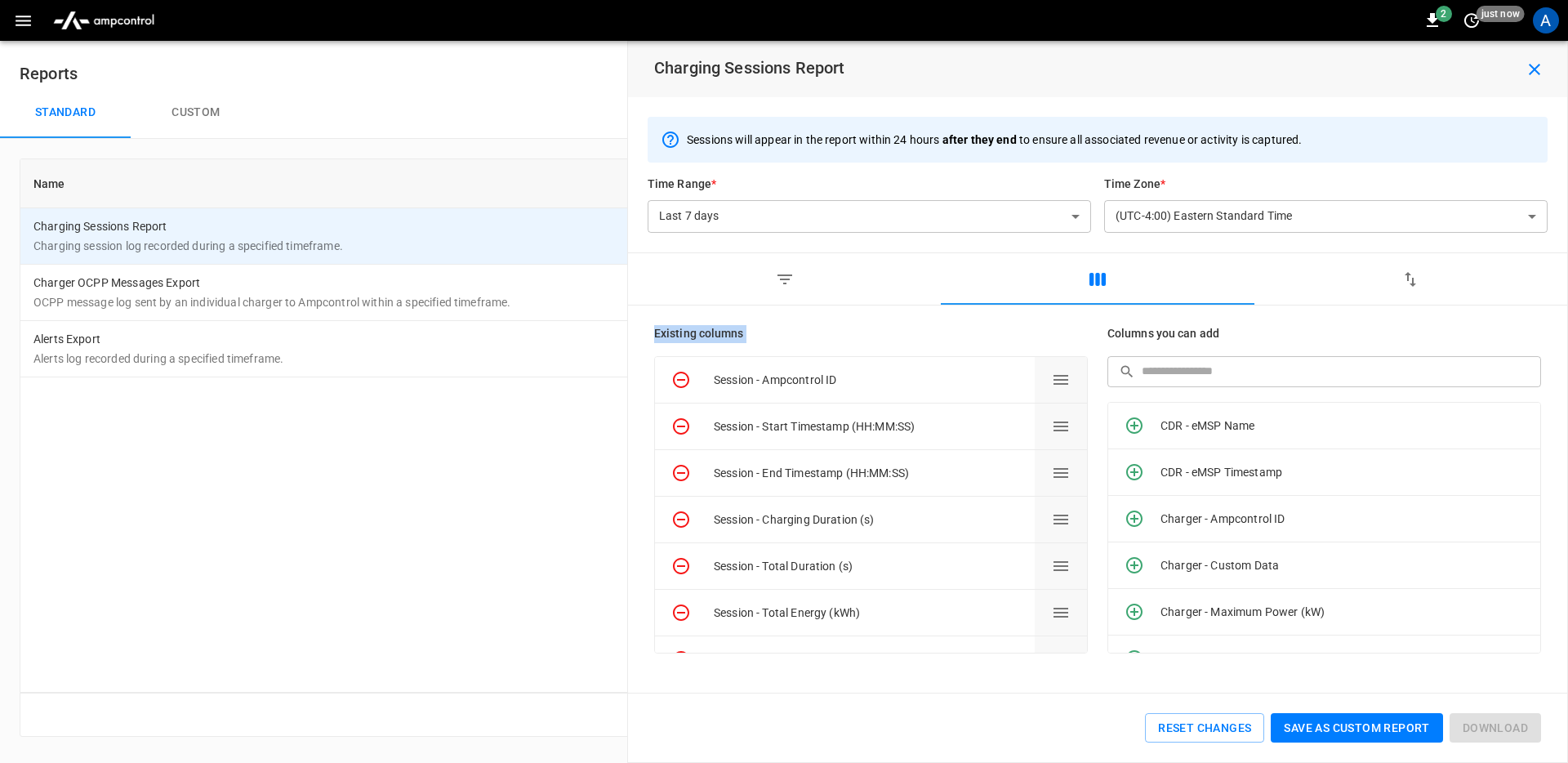
click at [675, 337] on h6 "Existing columns" at bounding box center [871, 334] width 433 height 18
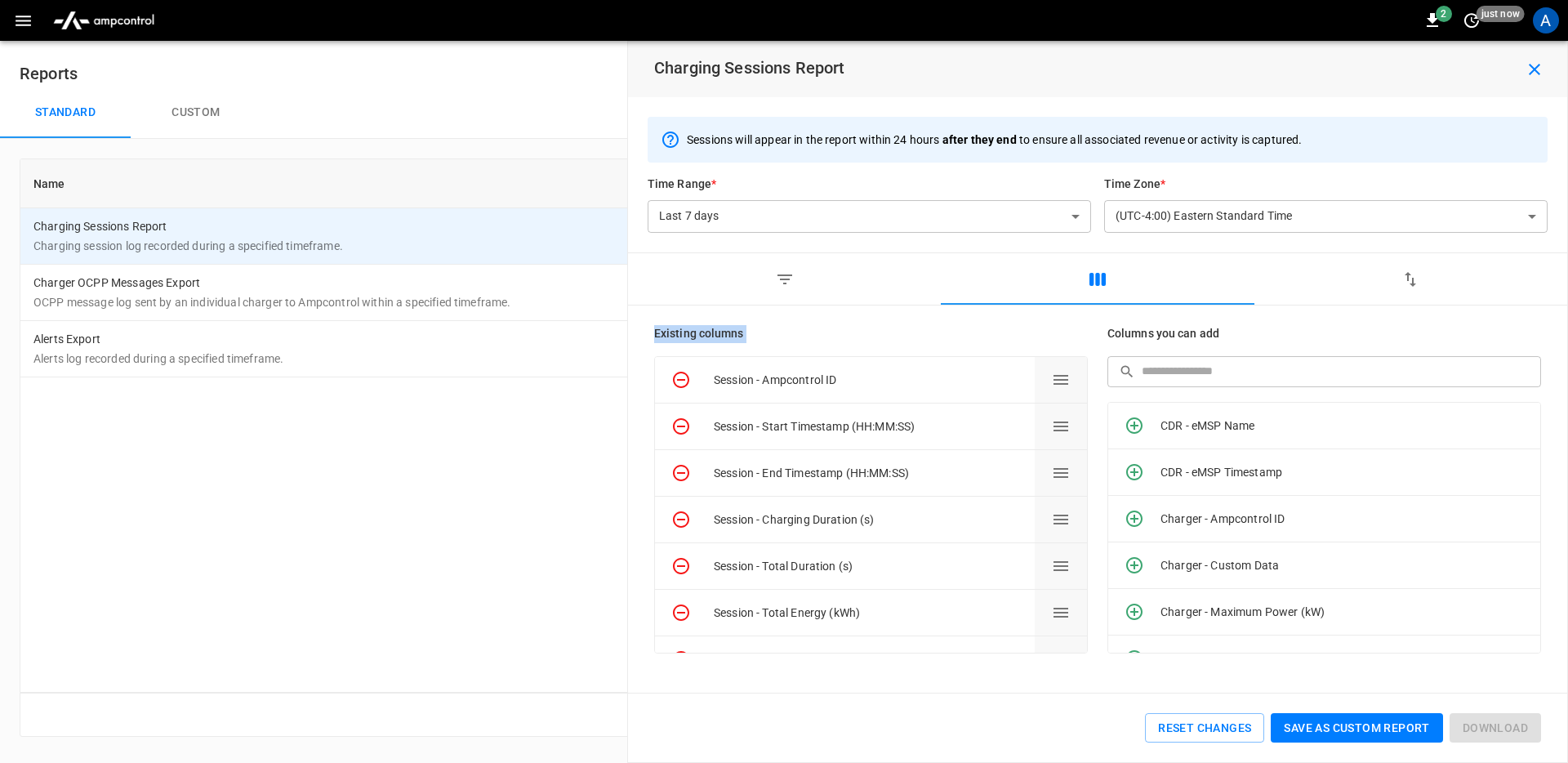
click at [675, 337] on h6 "Existing columns" at bounding box center [871, 334] width 433 height 18
click at [759, 338] on h6 "Existing columns" at bounding box center [871, 334] width 433 height 18
click at [784, 262] on button "button" at bounding box center [785, 280] width 313 height 52
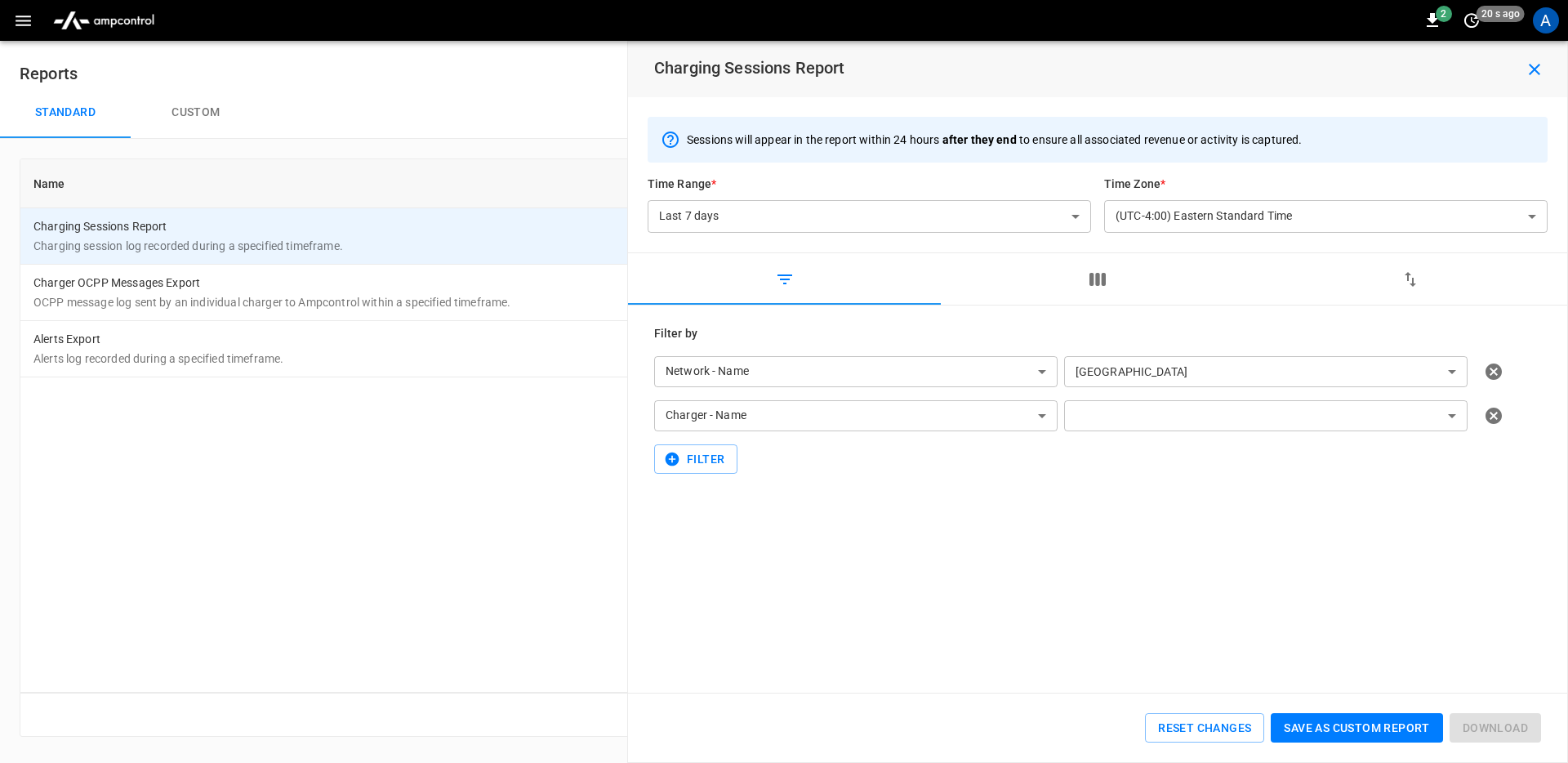
click at [267, 493] on div "Name Category Charging Sessions Report Charging session log recorded during a s…" at bounding box center [784, 425] width 1529 height 534
click at [188, 294] on p "OCPP message log sent by an individual charger to Ampcontrol within a specified…" at bounding box center [578, 302] width 1090 height 17
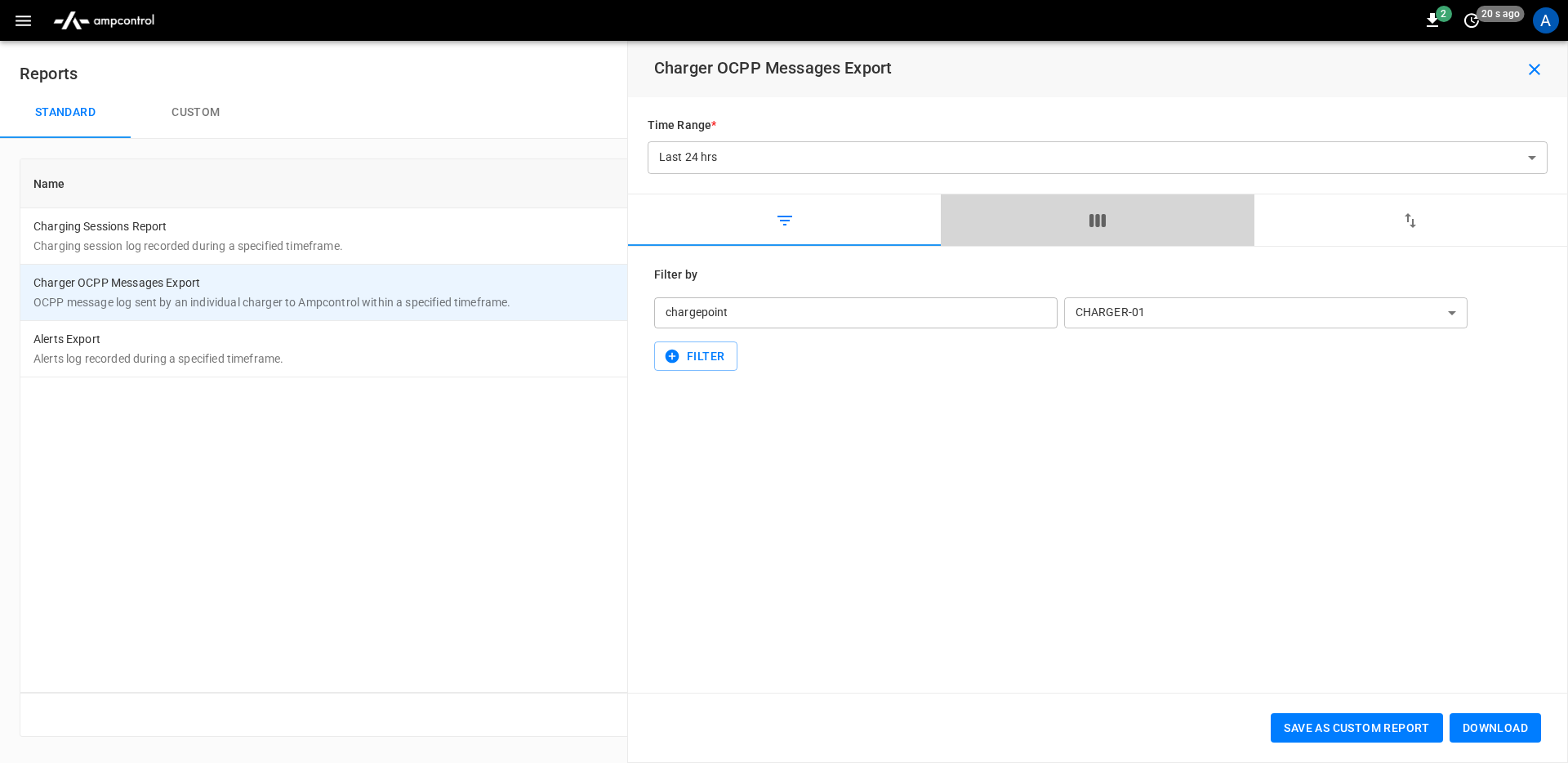
click at [1108, 222] on button "button" at bounding box center [1097, 221] width 313 height 52
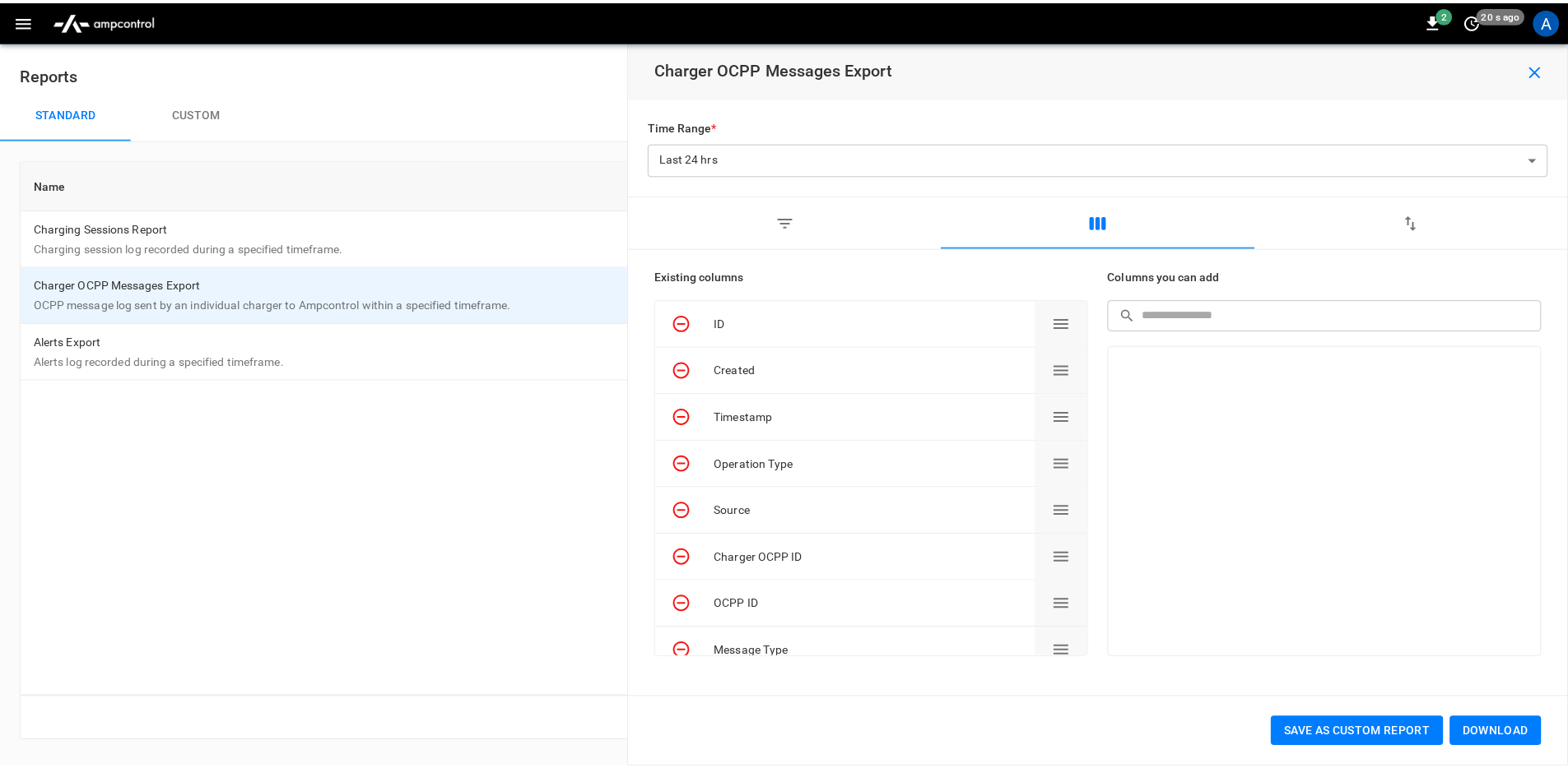
scroll to position [206, 0]
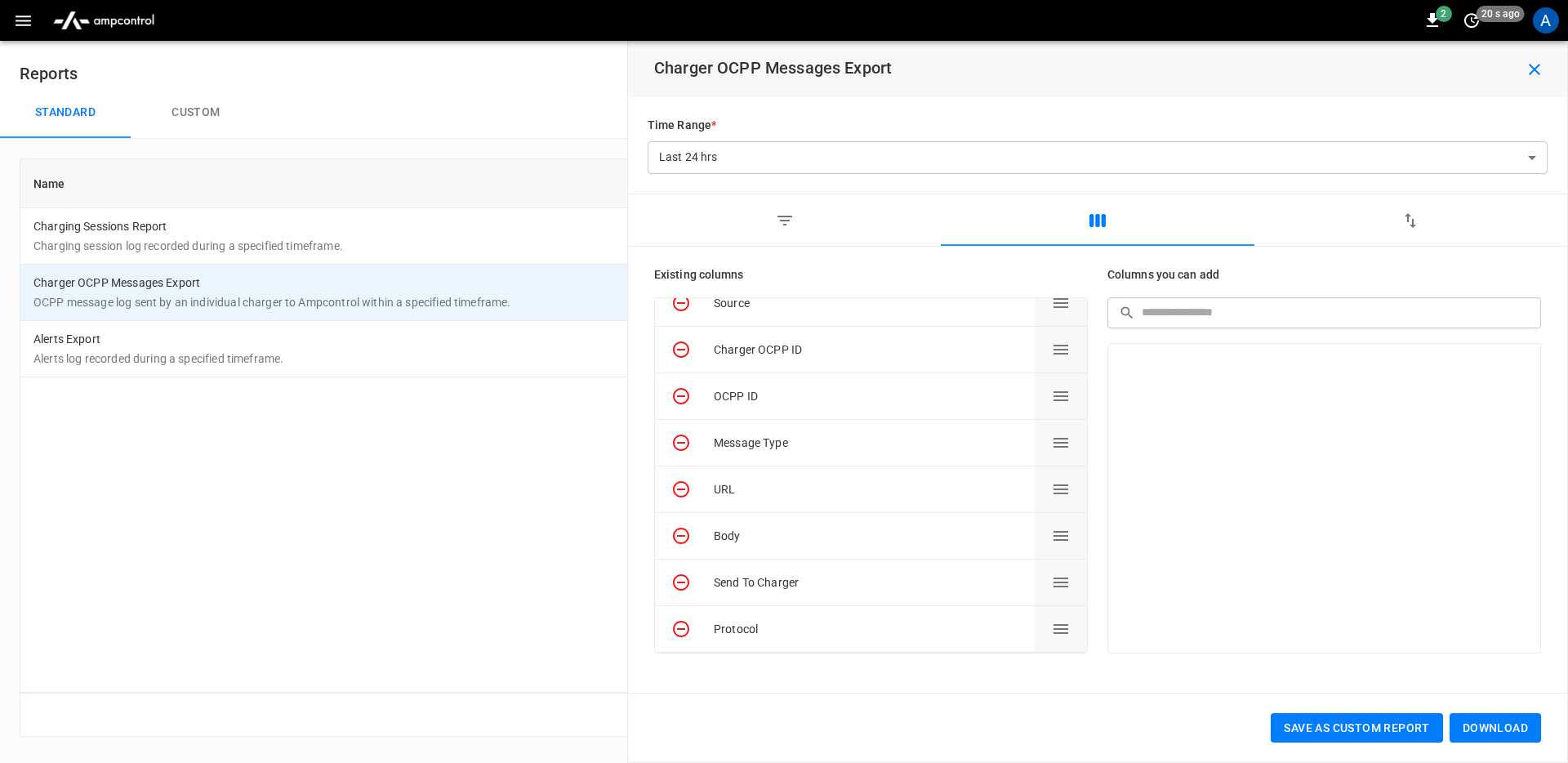
click at [1534, 64] on icon "button" at bounding box center [1534, 69] width 20 height 20
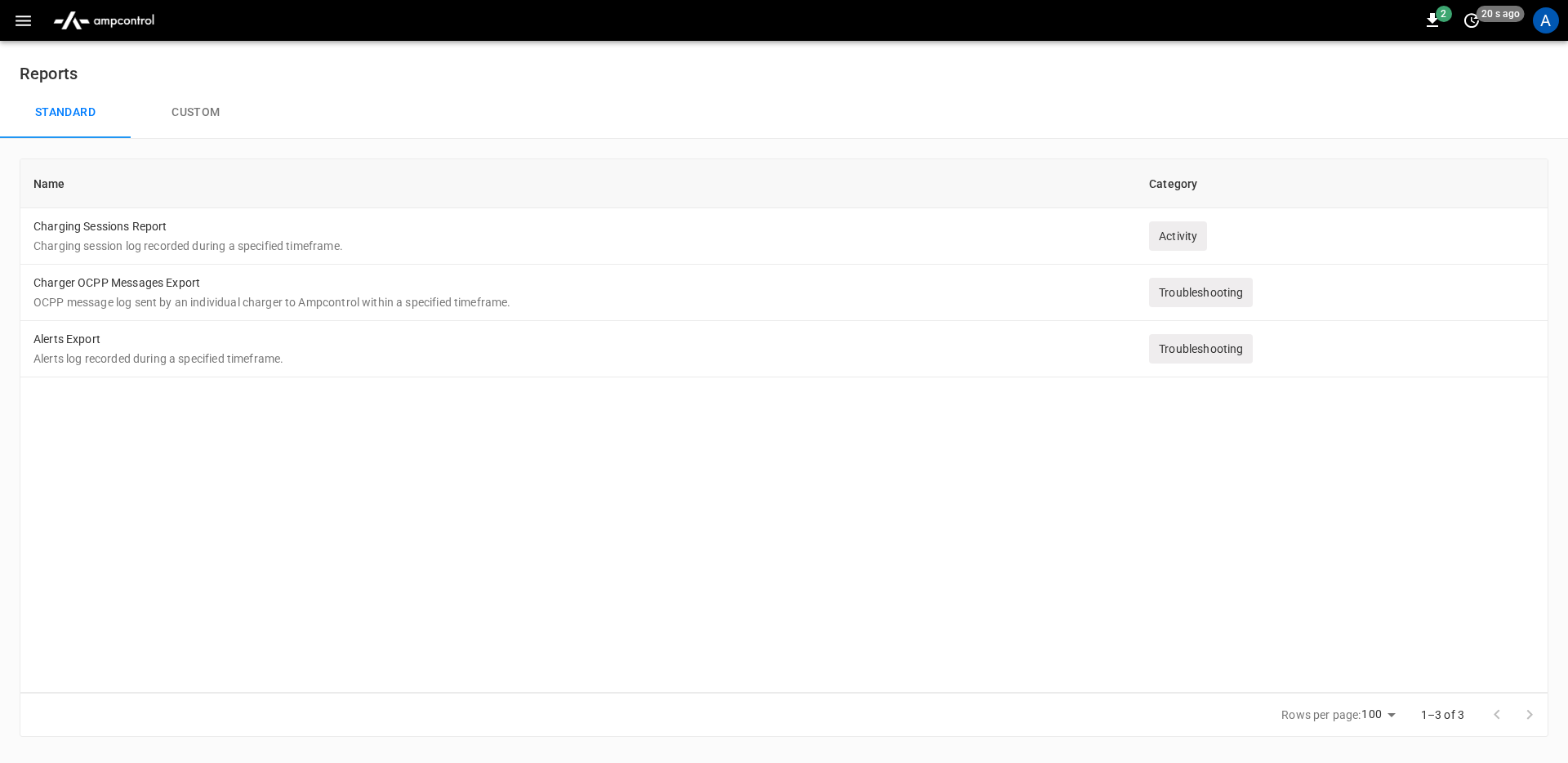
click at [75, 33] on img "menu" at bounding box center [103, 20] width 115 height 31
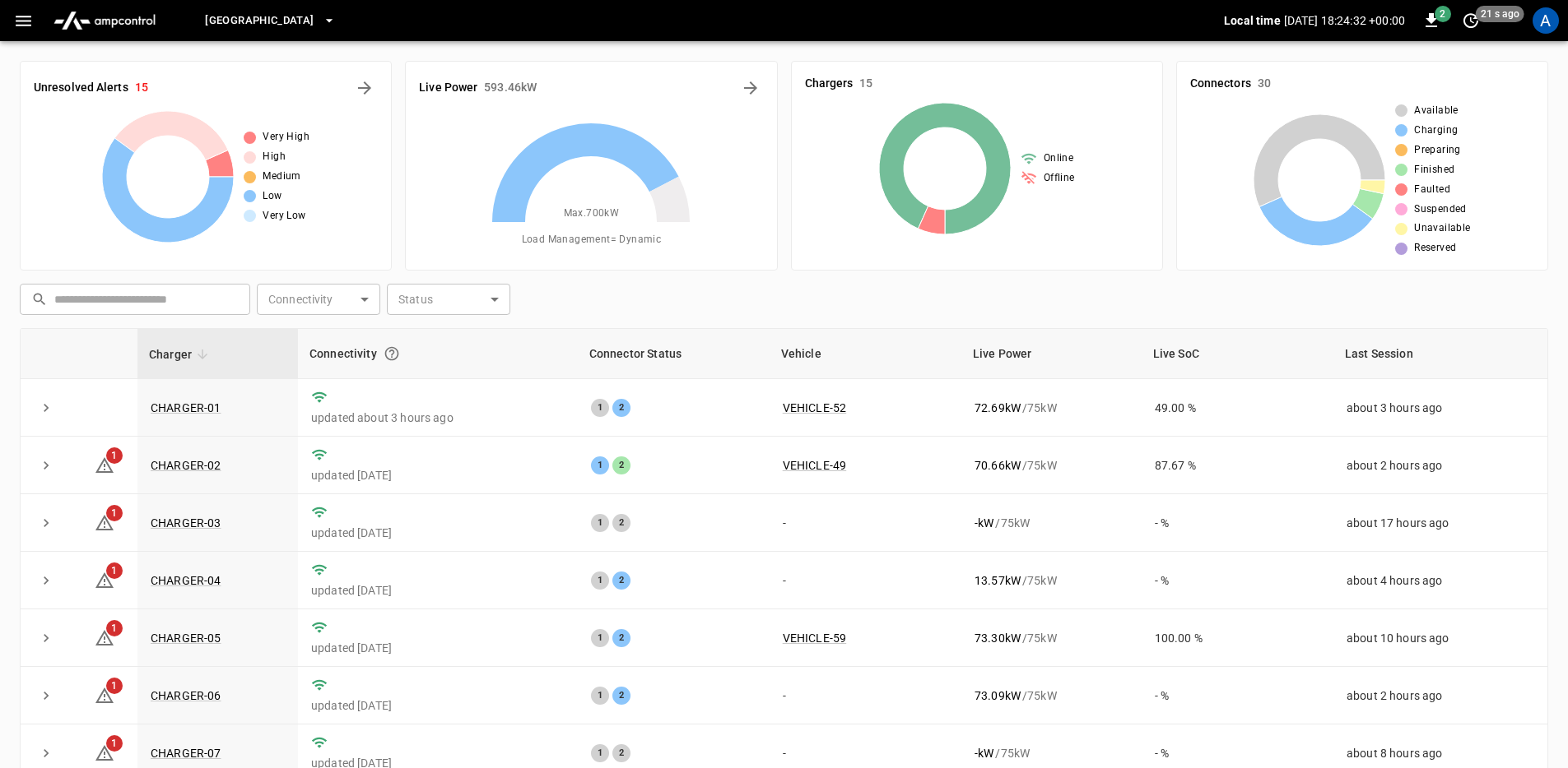
click at [828, 312] on div "​ ​ Connectivity ​ Connectivity Status ​ Status" at bounding box center [781, 296] width 1535 height 38
